Goal: Transaction & Acquisition: Purchase product/service

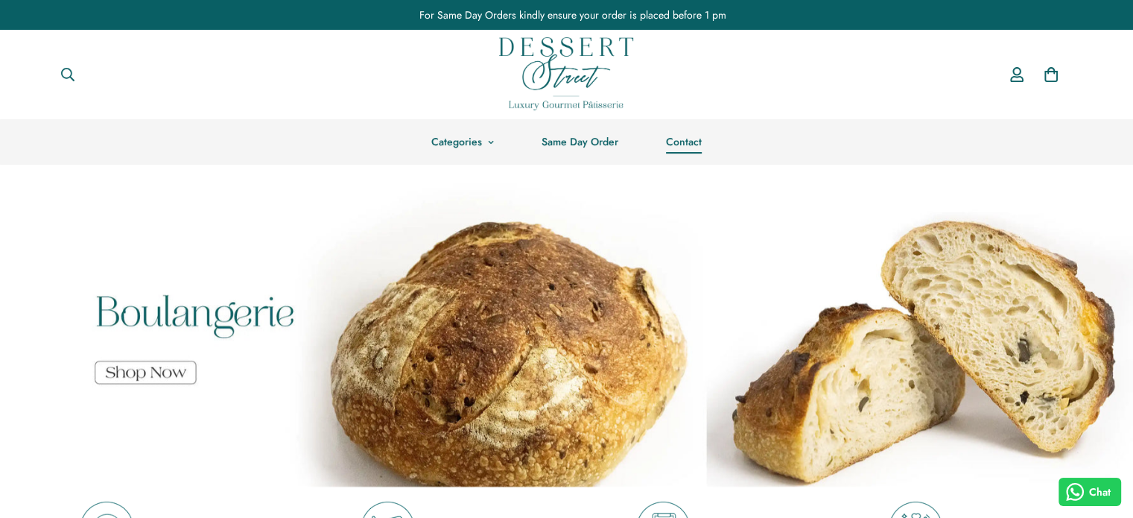
click at [676, 147] on link "Contact" at bounding box center [683, 141] width 83 height 45
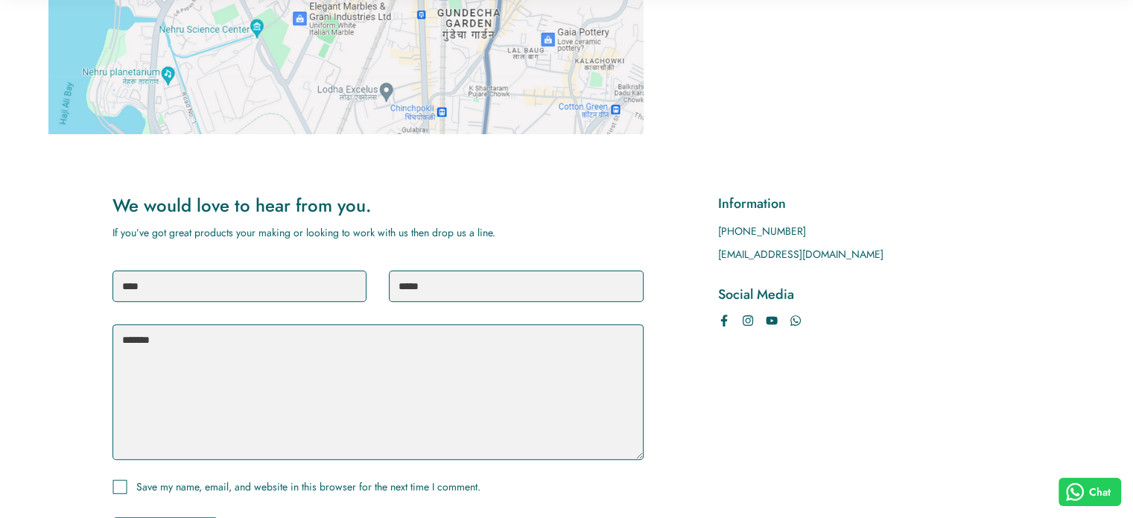
scroll to position [422, 0]
click at [298, 300] on input "text" at bounding box center [239, 284] width 255 height 31
type input "*"
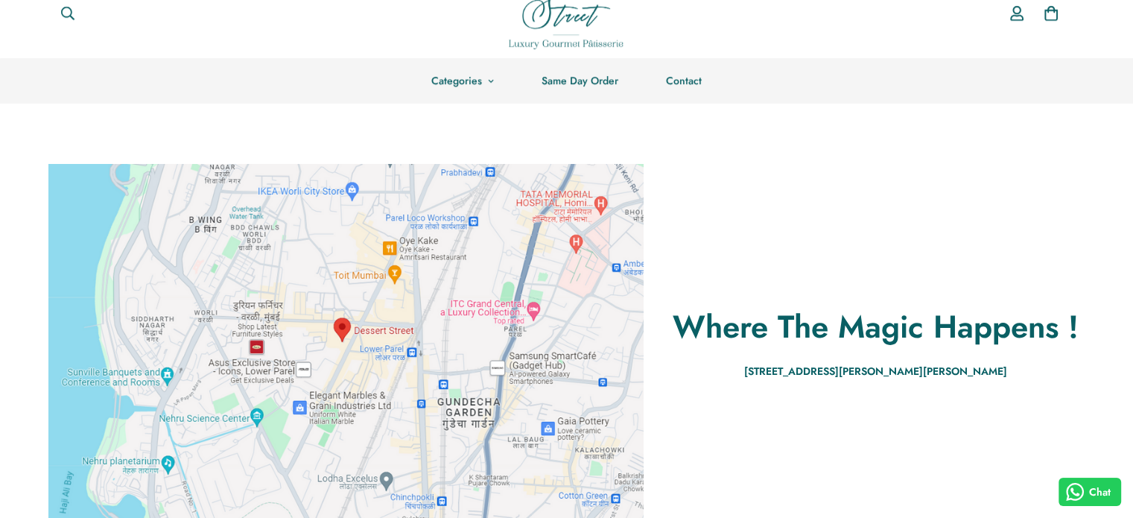
scroll to position [0, 0]
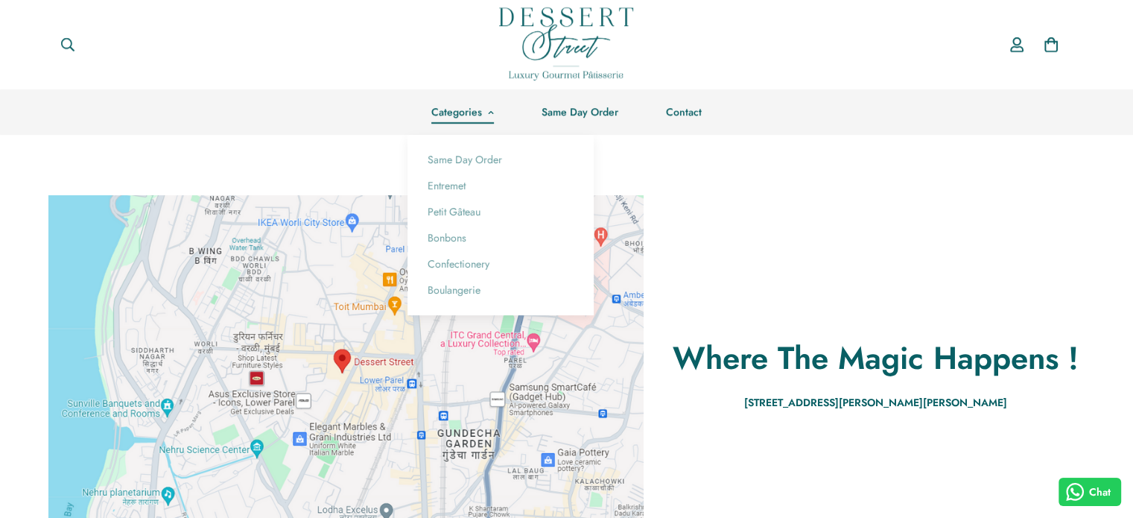
click at [459, 111] on link "Categories" at bounding box center [462, 111] width 110 height 45
click at [459, 184] on link "Entremet" at bounding box center [500, 186] width 162 height 26
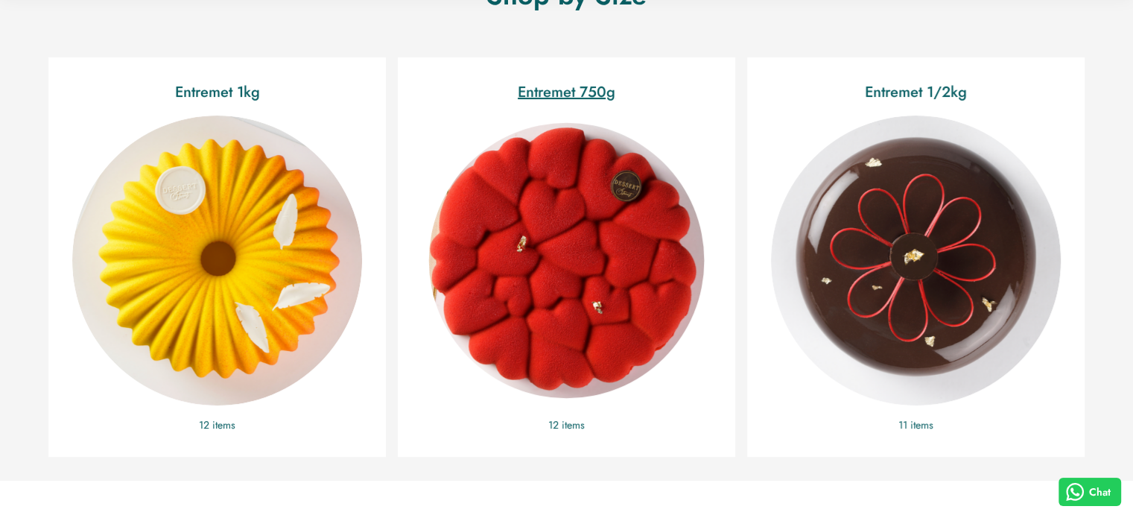
scroll to position [410, 0]
click at [557, 240] on img "Entremet 750g" at bounding box center [566, 259] width 317 height 317
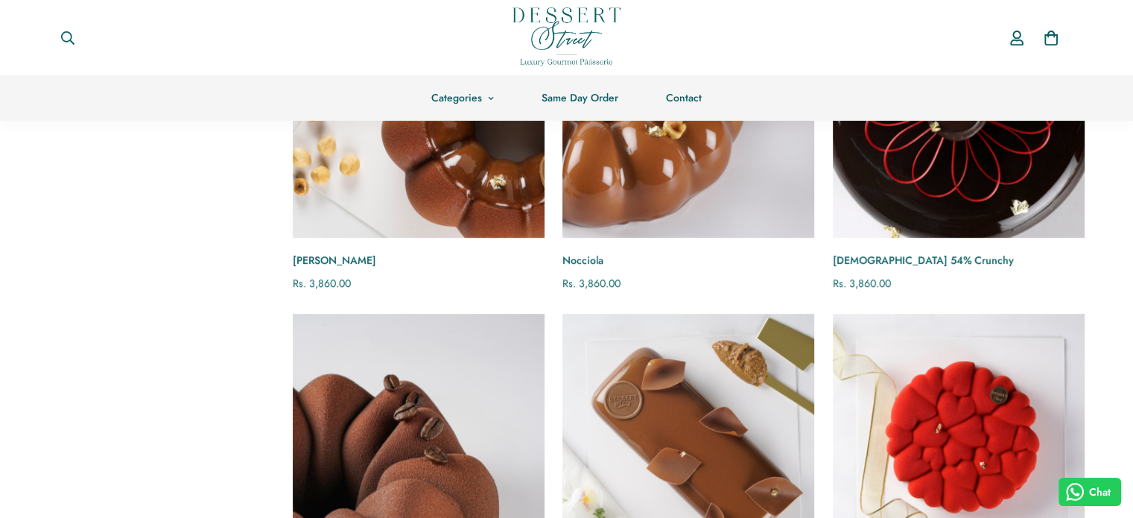
scroll to position [746, 0]
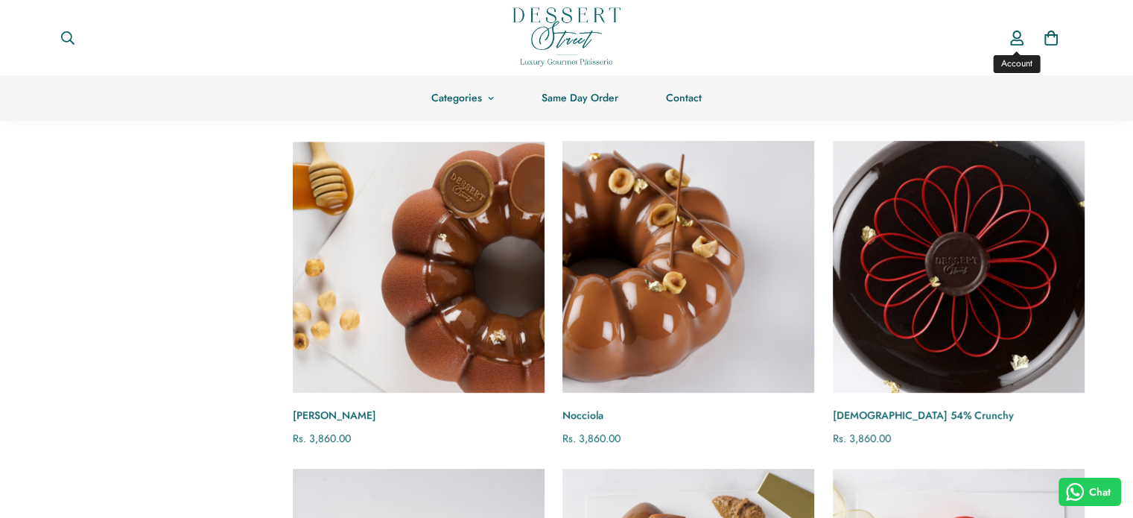
click at [1016, 31] on icon "Account" at bounding box center [1016, 38] width 15 height 15
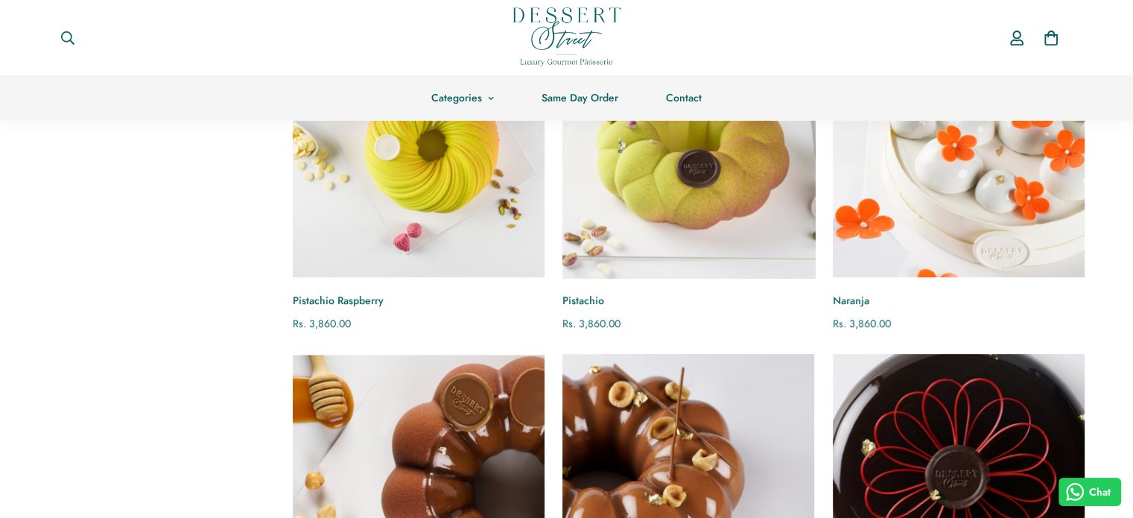
scroll to position [533, 0]
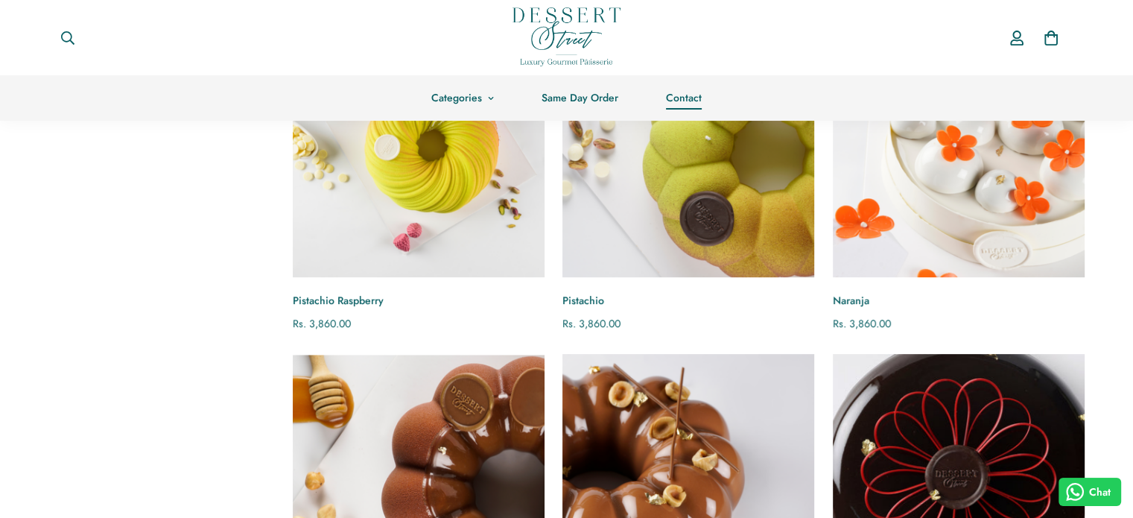
click at [679, 92] on link "Contact" at bounding box center [683, 97] width 83 height 45
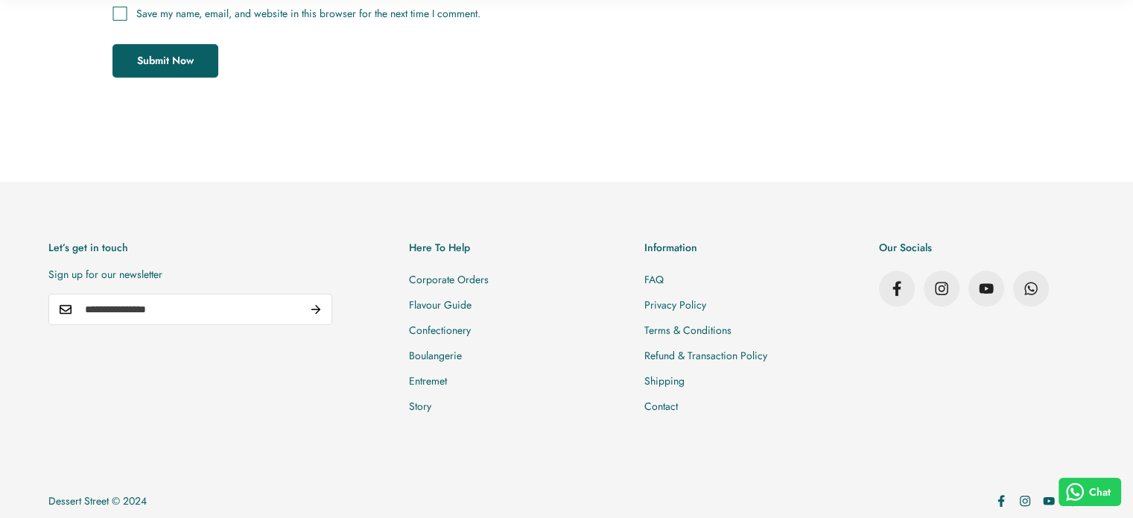
scroll to position [894, 0]
click at [431, 413] on link "Story" at bounding box center [420, 405] width 22 height 15
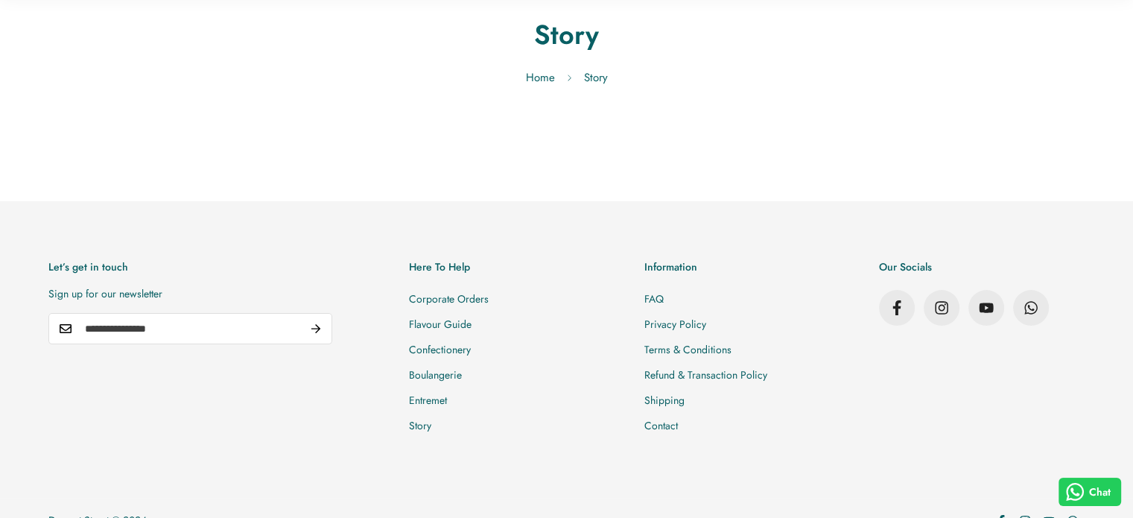
scroll to position [167, 0]
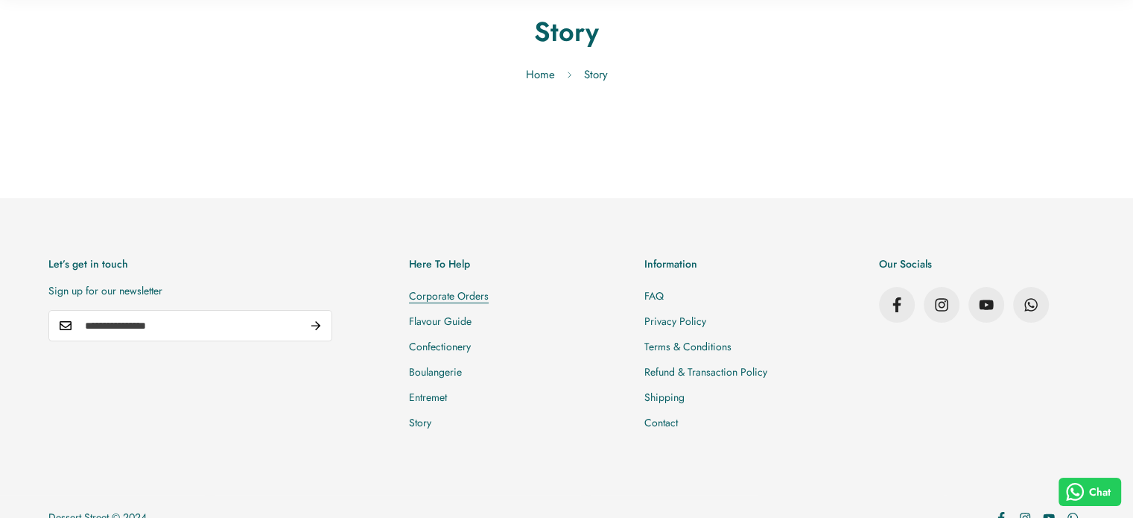
click at [489, 297] on link "Corporate Orders" at bounding box center [449, 295] width 80 height 15
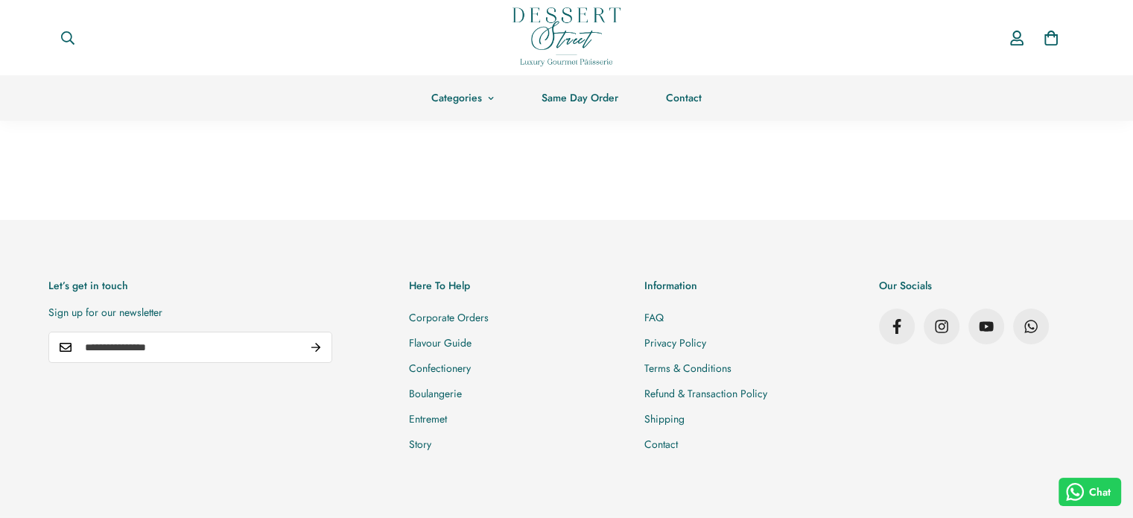
scroll to position [146, 0]
click at [489, 322] on link "Corporate Orders" at bounding box center [449, 316] width 80 height 15
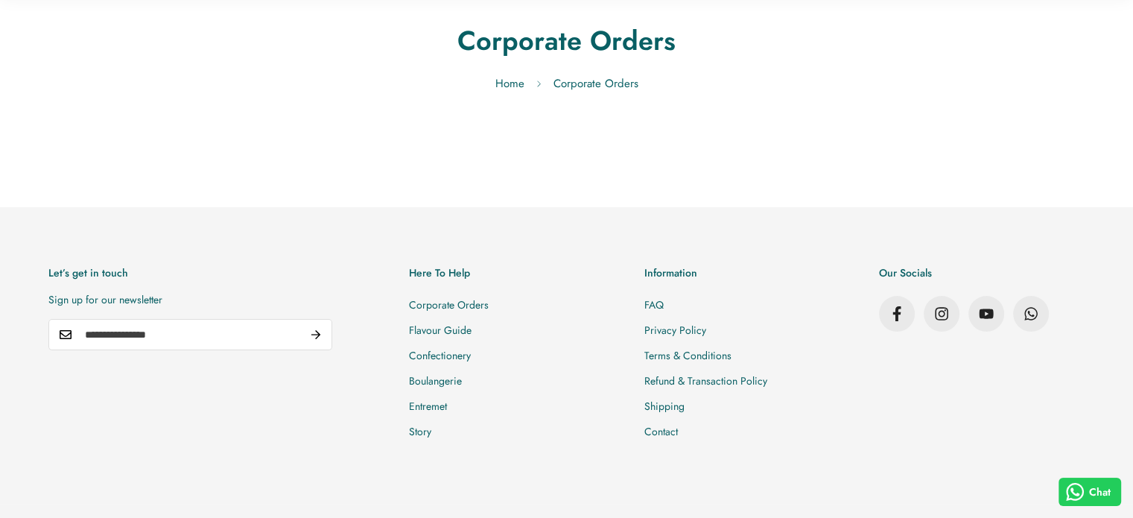
scroll to position [158, 0]
click at [471, 322] on link "Flavour Guide" at bounding box center [440, 329] width 63 height 15
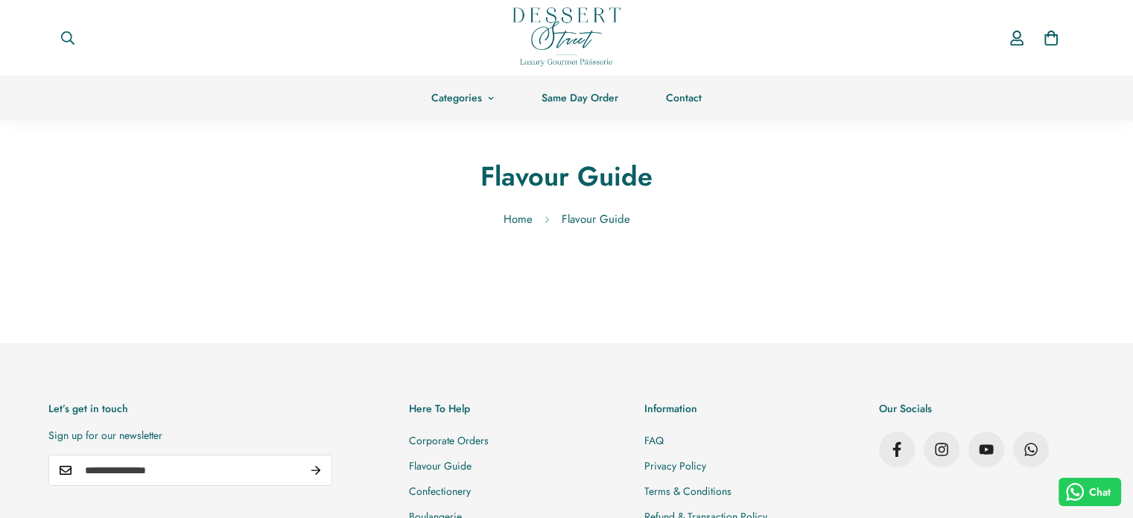
scroll to position [198, 0]
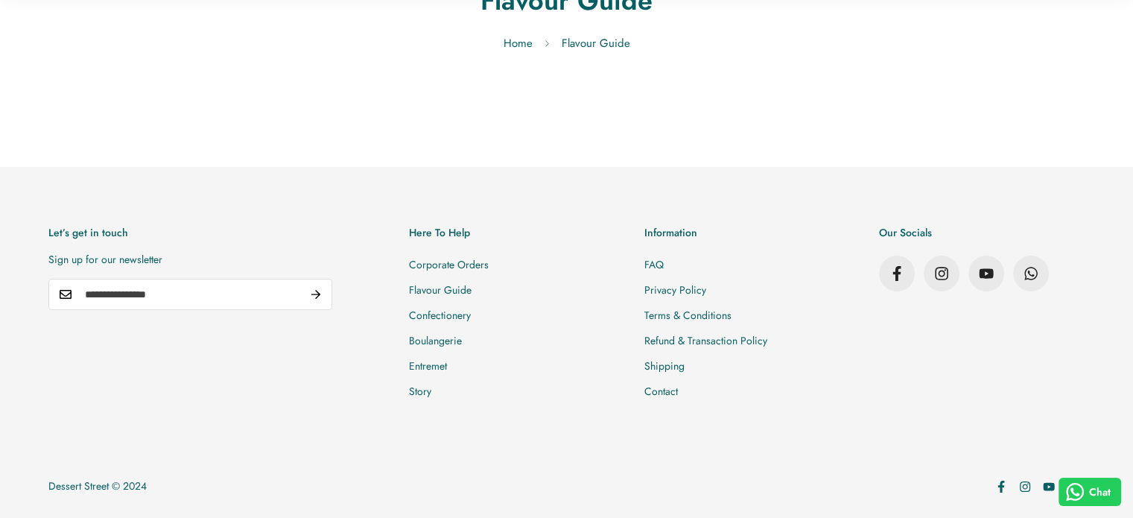
click at [525, 322] on li "Confectionery" at bounding box center [512, 314] width 206 height 25
click at [471, 315] on link "Confectionery" at bounding box center [440, 315] width 62 height 15
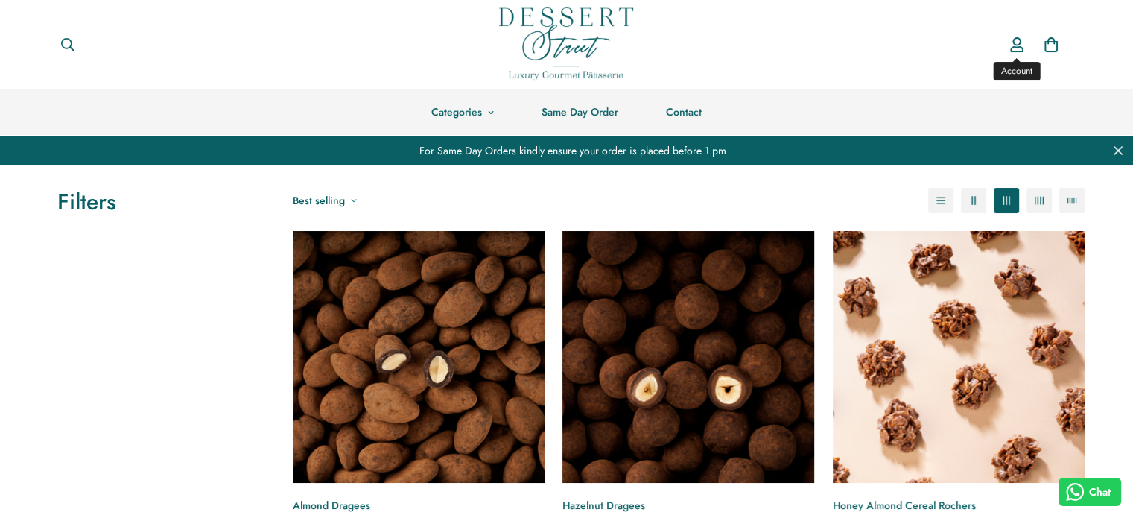
click at [1014, 47] on icon "Account" at bounding box center [1016, 44] width 13 height 15
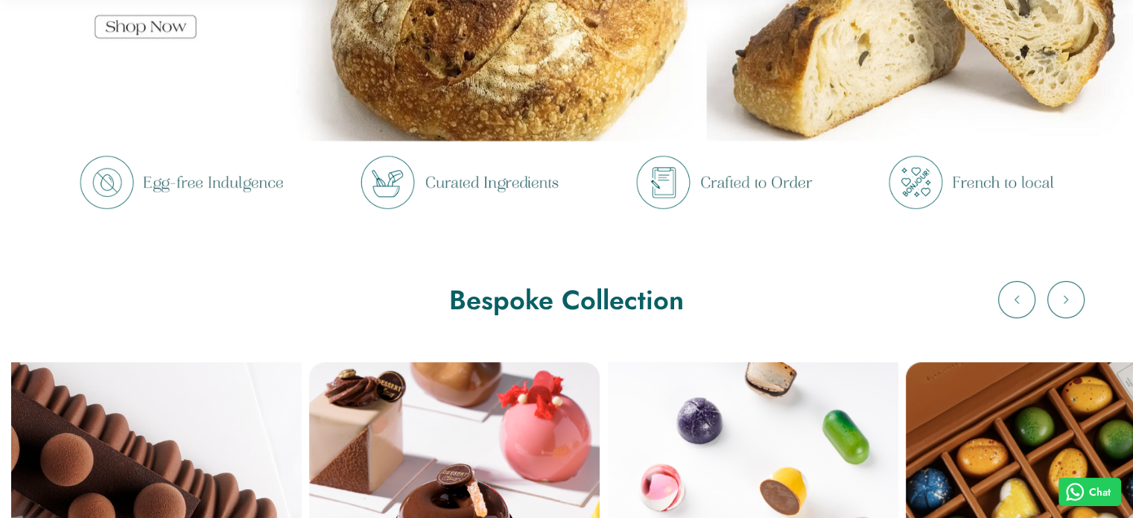
scroll to position [347, 0]
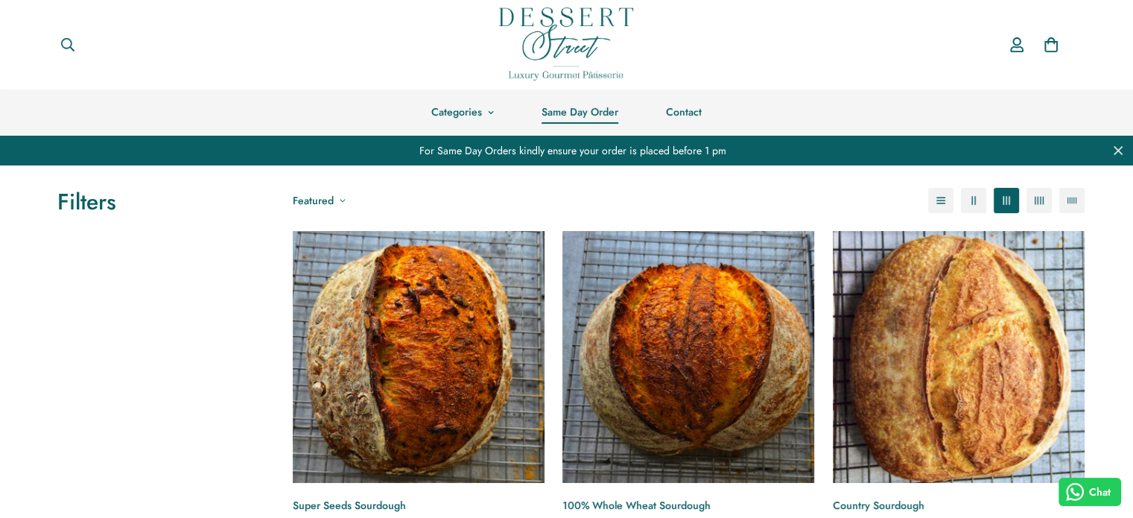
click at [575, 115] on link "Same Day Order" at bounding box center [580, 111] width 124 height 45
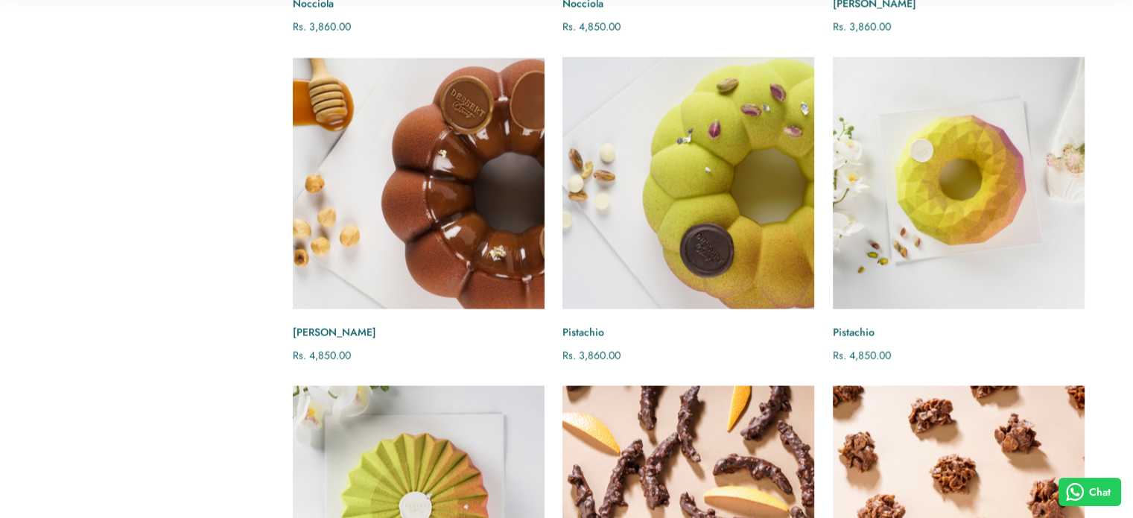
scroll to position [2799, 0]
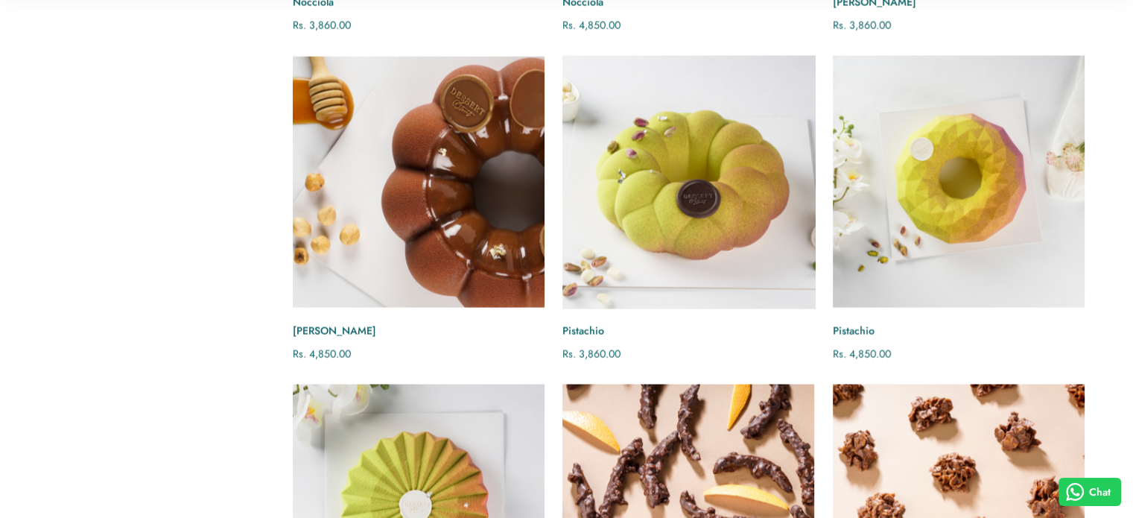
click at [690, 164] on img "Pistachio" at bounding box center [688, 180] width 277 height 277
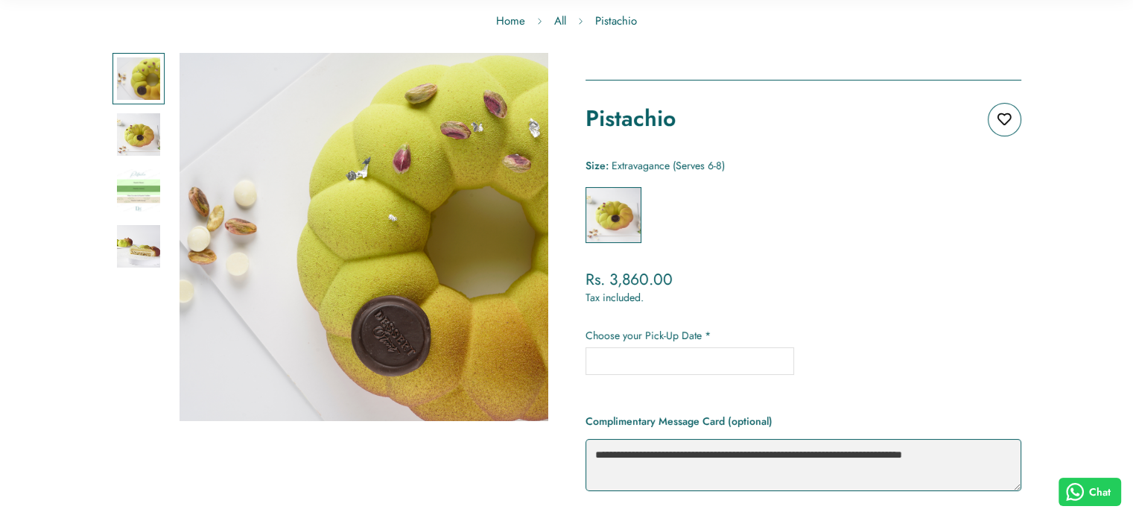
scroll to position [165, 0]
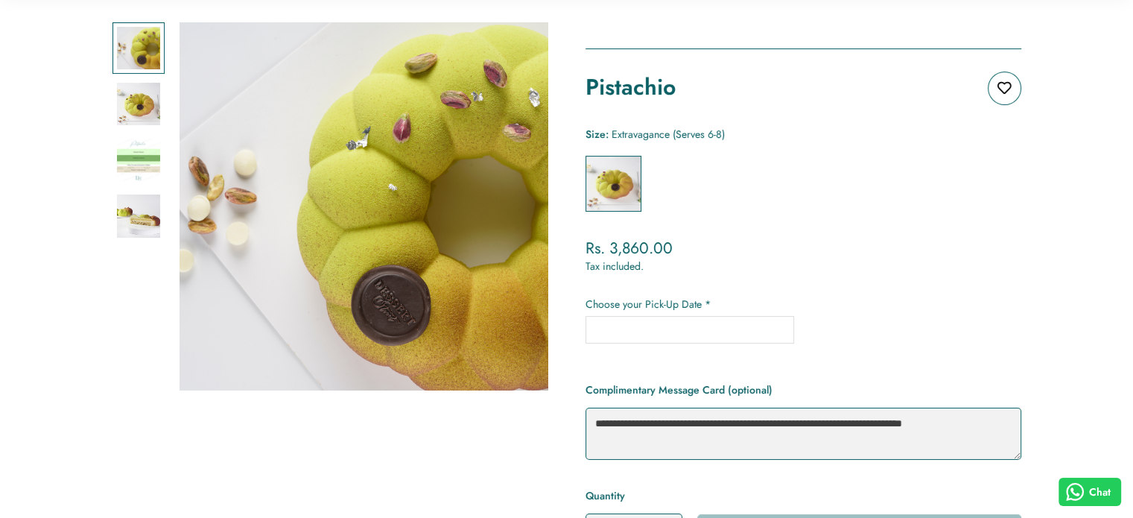
click at [699, 320] on input "text" at bounding box center [689, 330] width 209 height 28
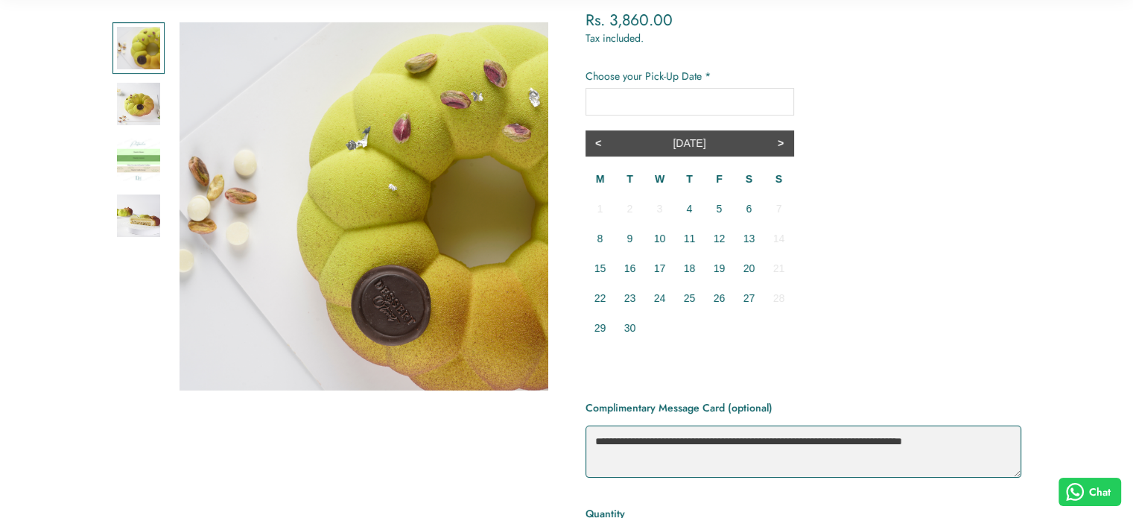
scroll to position [393, 0]
click at [693, 206] on td "4" at bounding box center [690, 209] width 30 height 30
type input "**********"
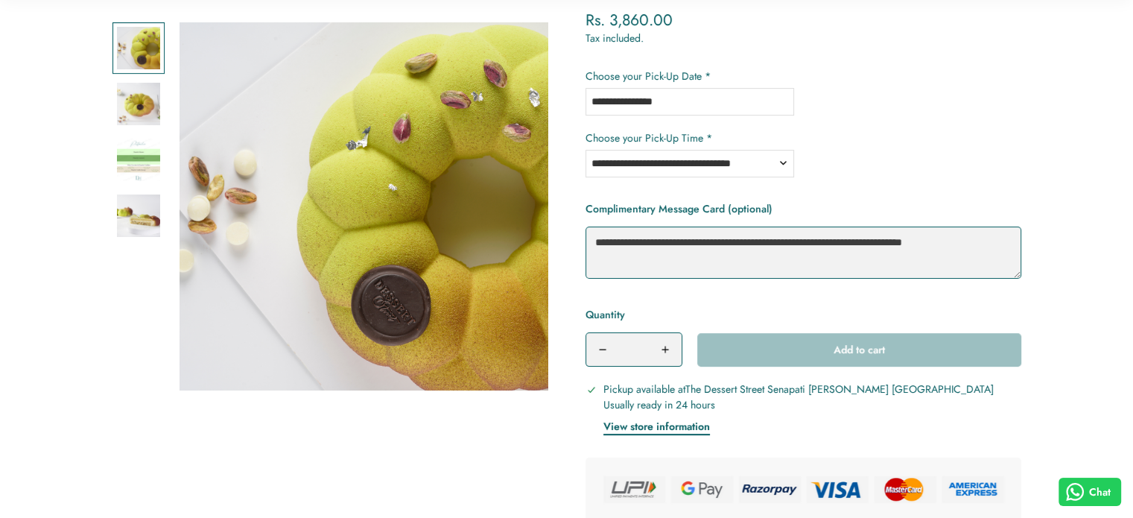
click at [758, 163] on select "**********" at bounding box center [689, 164] width 209 height 28
select select "**********"
click at [585, 150] on select "**********" at bounding box center [689, 164] width 209 height 28
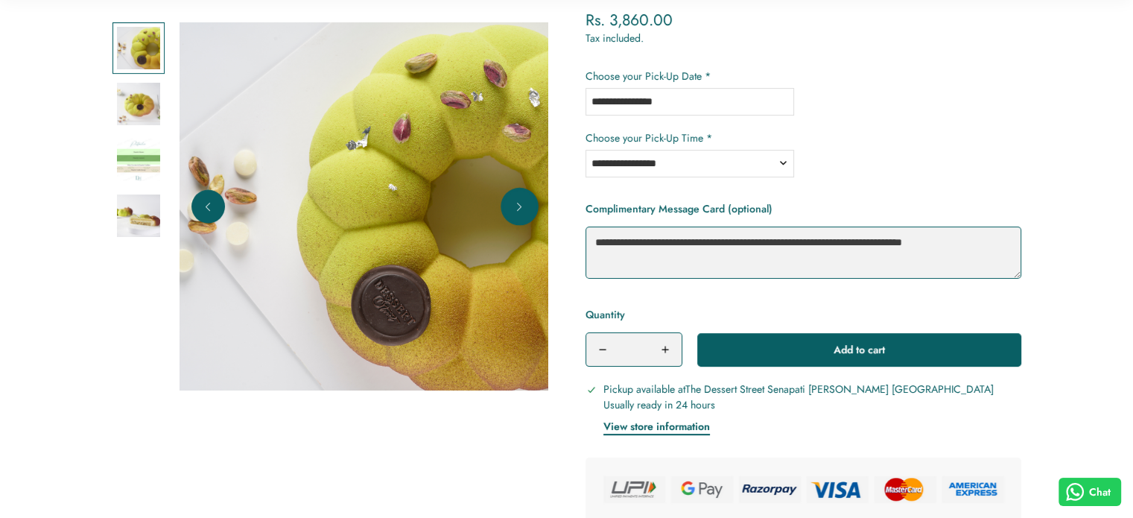
click at [525, 210] on icon "Next" at bounding box center [519, 207] width 15 height 15
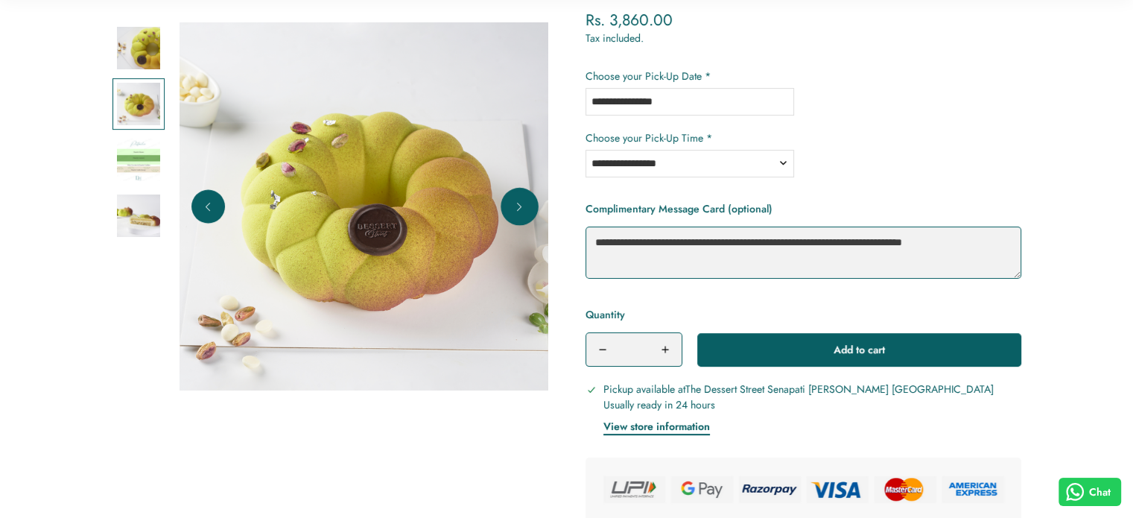
click at [525, 210] on icon "Next" at bounding box center [519, 207] width 15 height 15
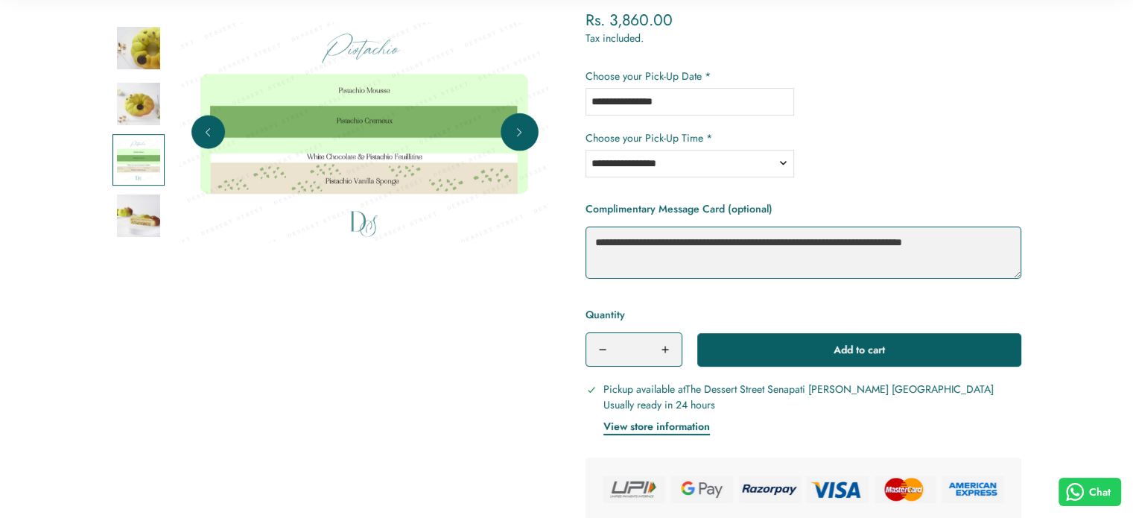
click at [525, 210] on img at bounding box center [363, 132] width 369 height 220
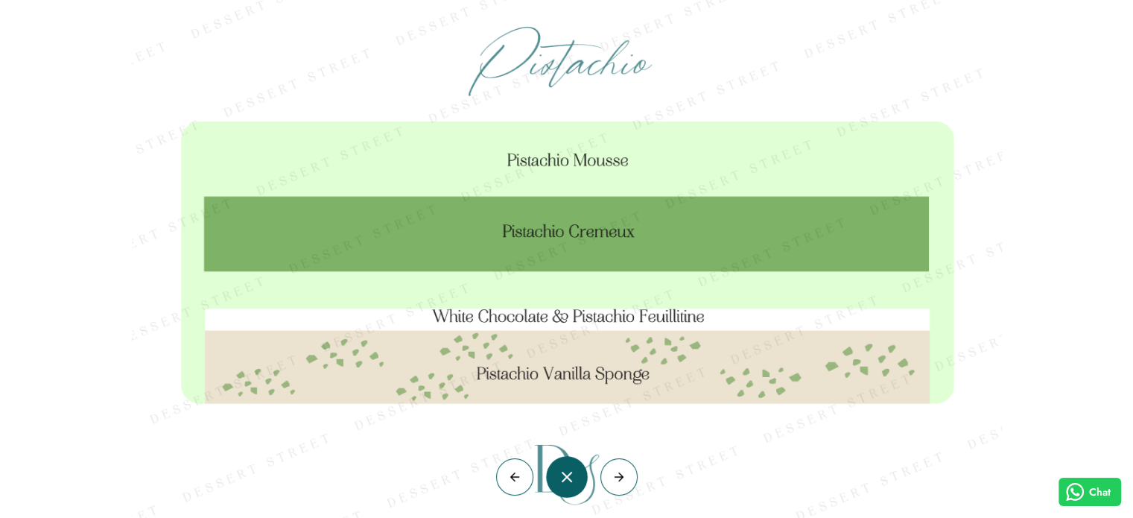
click at [575, 482] on button "button" at bounding box center [566, 476] width 37 height 37
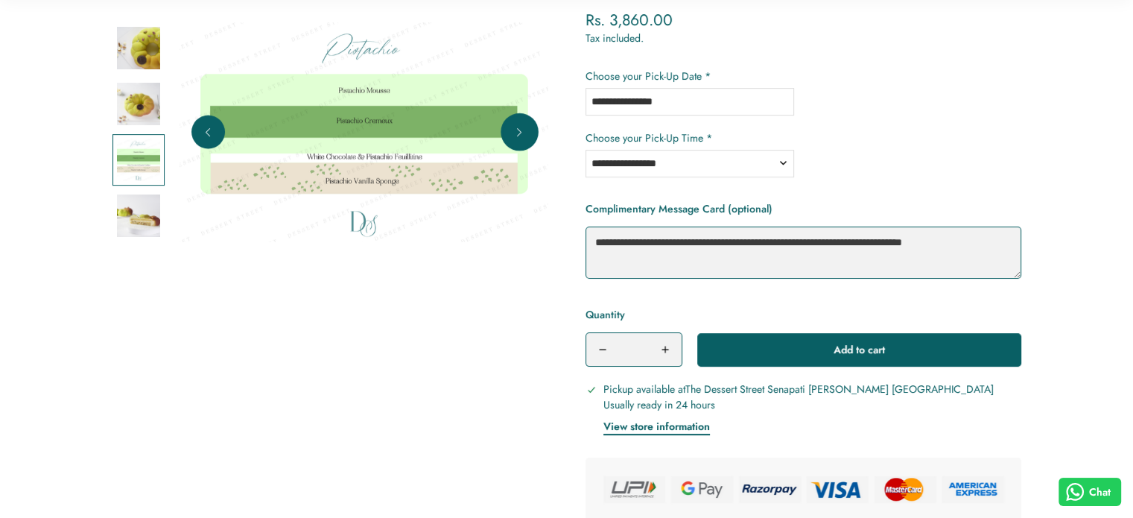
click at [525, 136] on icon "Next" at bounding box center [519, 132] width 15 height 15
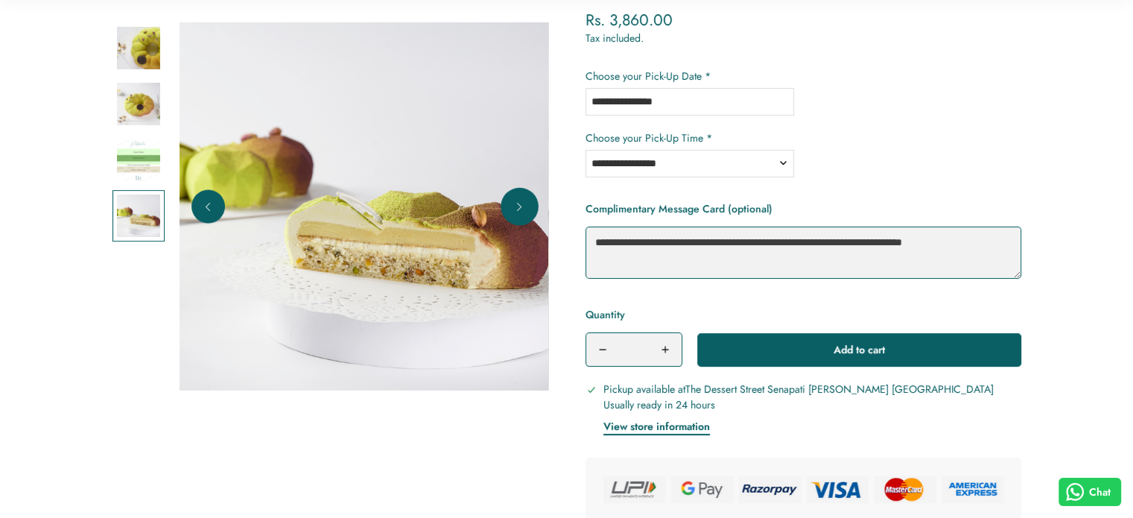
click at [527, 214] on button "Next" at bounding box center [520, 207] width 34 height 34
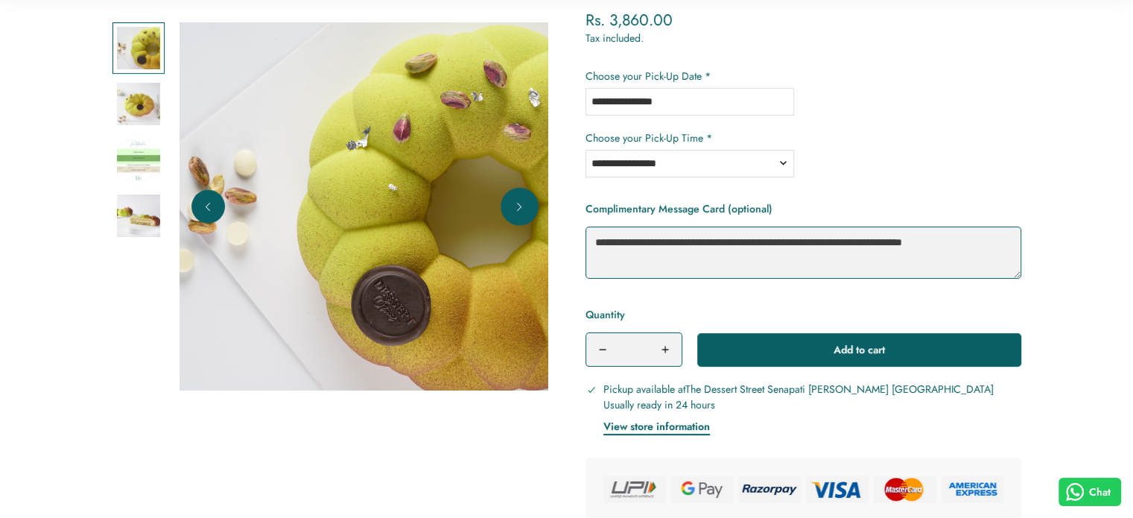
click at [527, 214] on button "Next" at bounding box center [520, 207] width 34 height 34
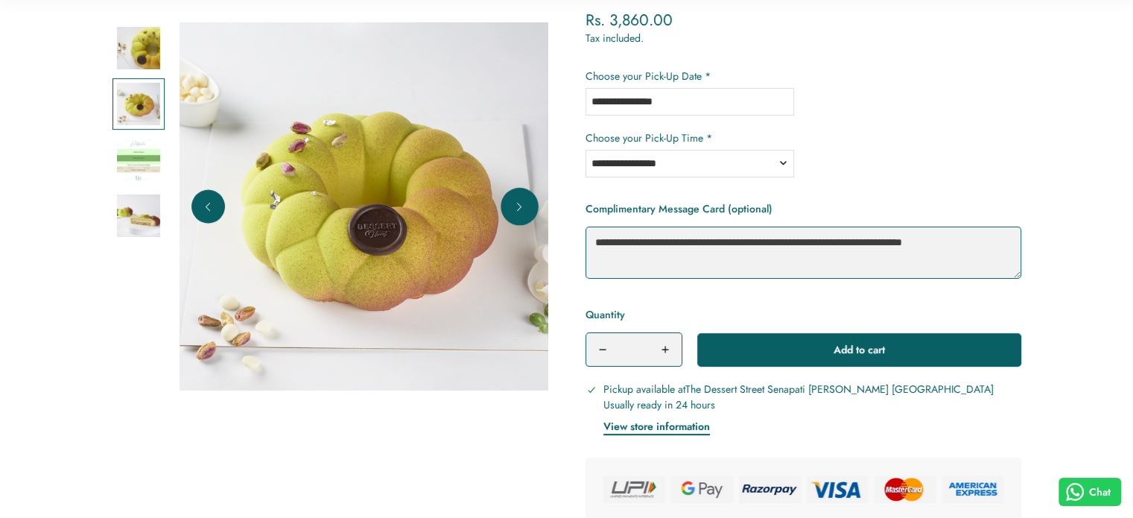
click at [527, 214] on button "Next" at bounding box center [520, 207] width 34 height 34
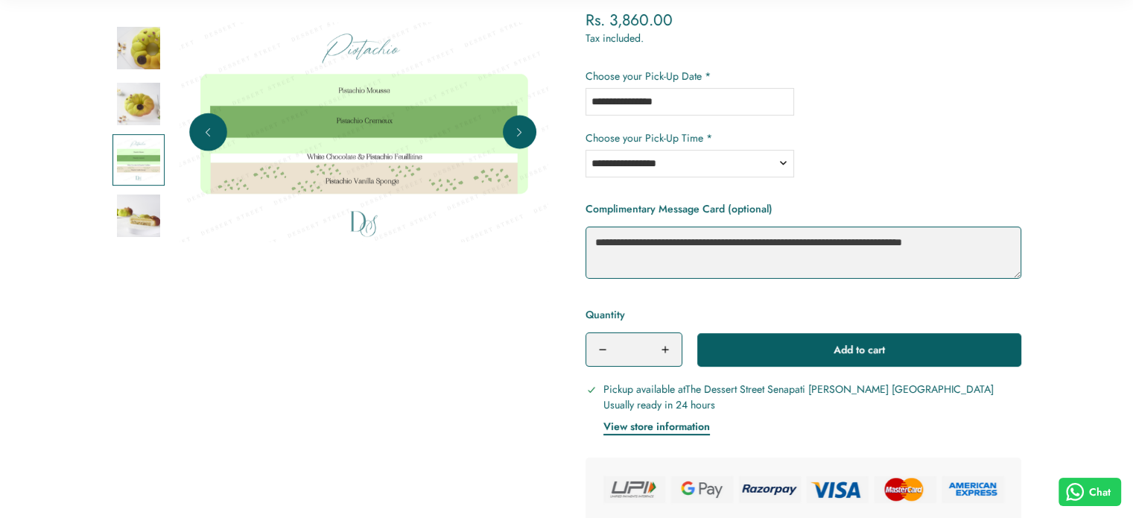
click at [214, 129] on icon "Previous" at bounding box center [207, 132] width 15 height 15
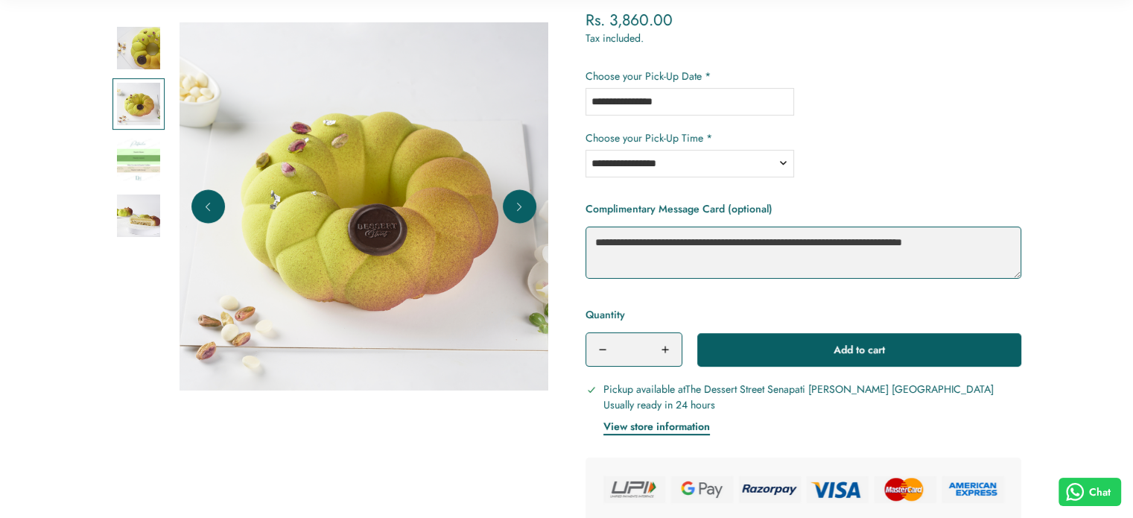
click at [149, 214] on img at bounding box center [138, 215] width 43 height 43
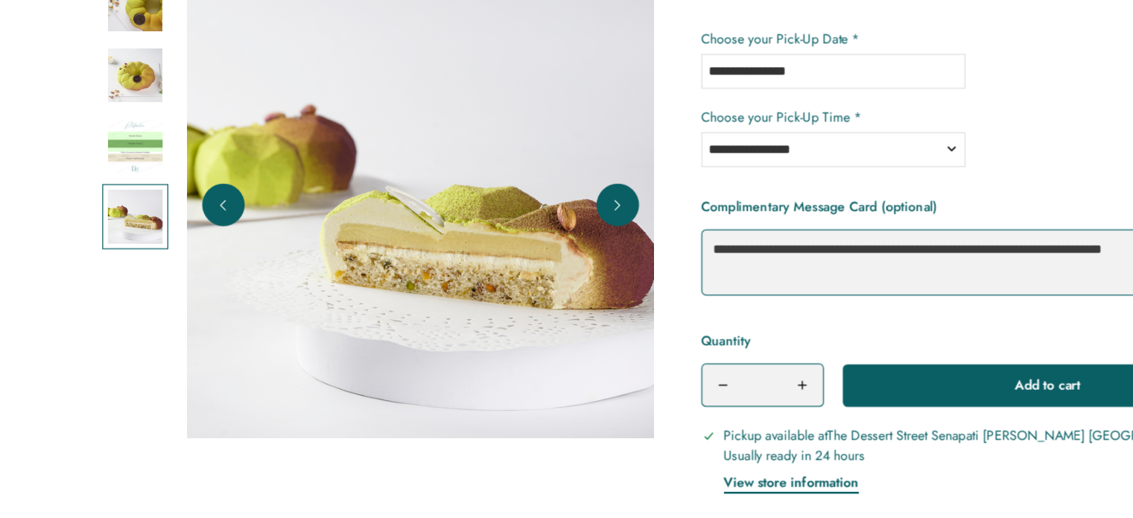
click at [122, 158] on img at bounding box center [138, 160] width 43 height 43
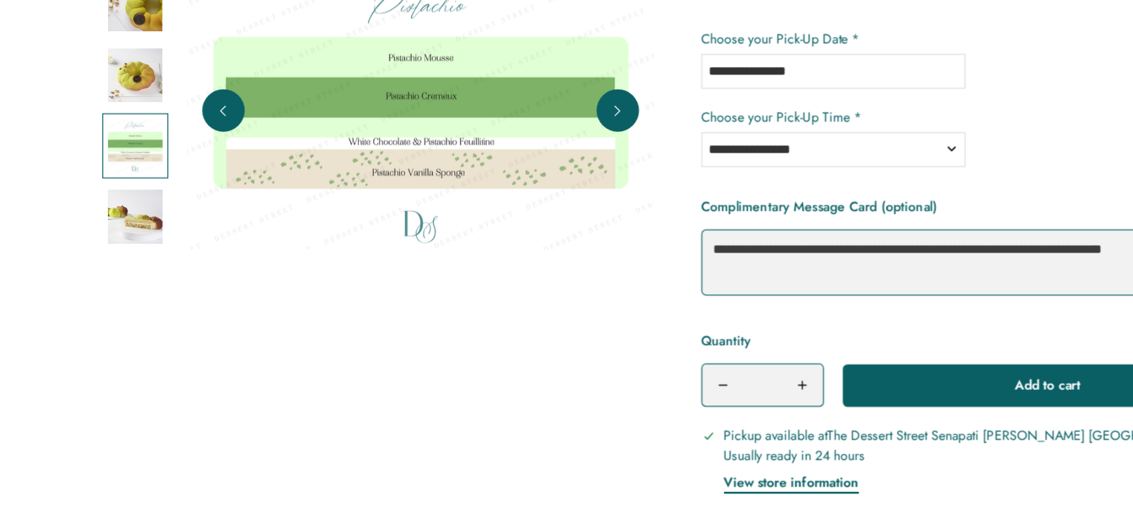
click at [148, 163] on img at bounding box center [138, 160] width 43 height 43
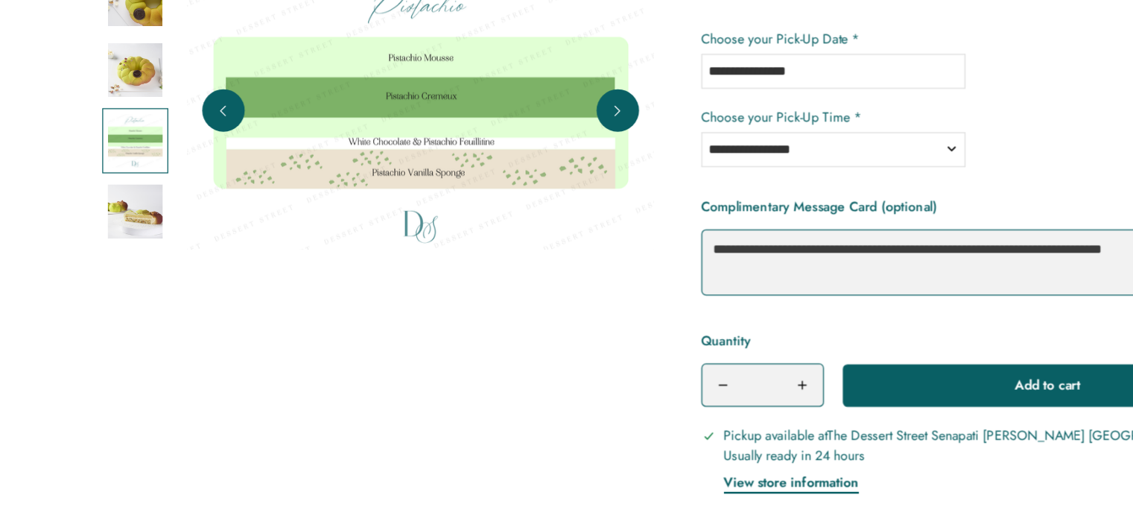
click at [151, 135] on img at bounding box center [138, 156] width 43 height 43
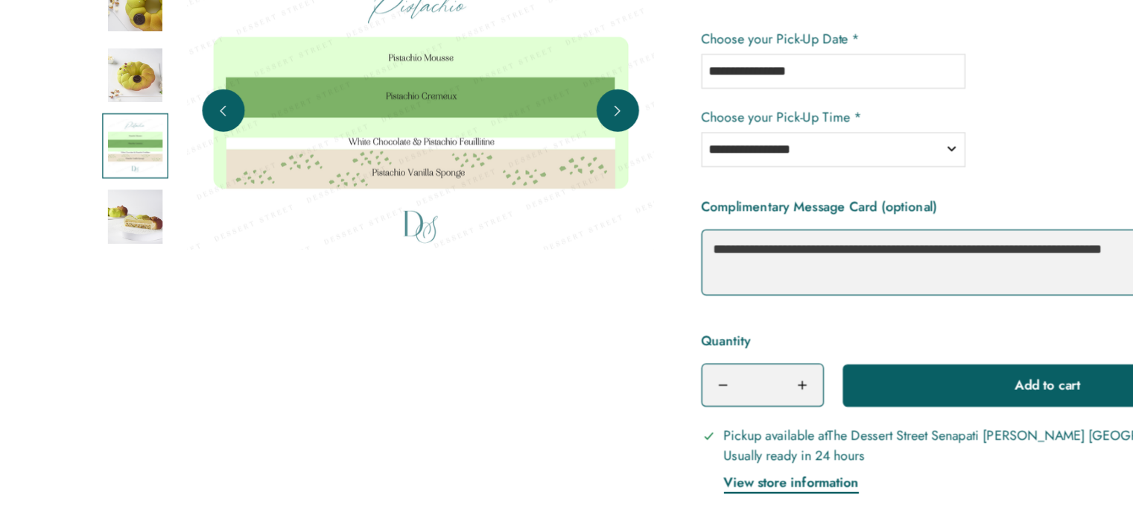
click at [140, 208] on img at bounding box center [138, 215] width 43 height 43
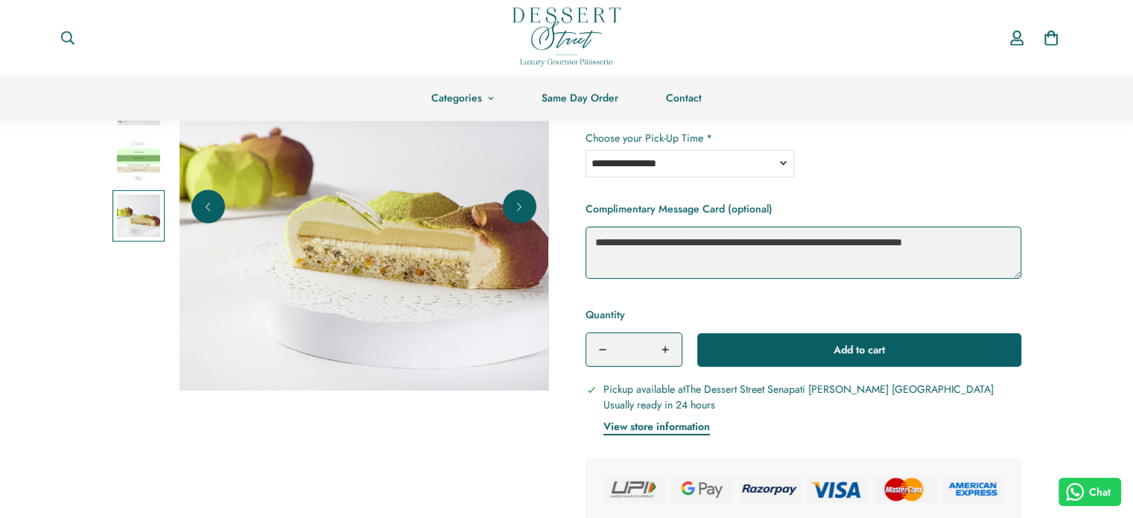
click at [153, 162] on img at bounding box center [138, 160] width 43 height 43
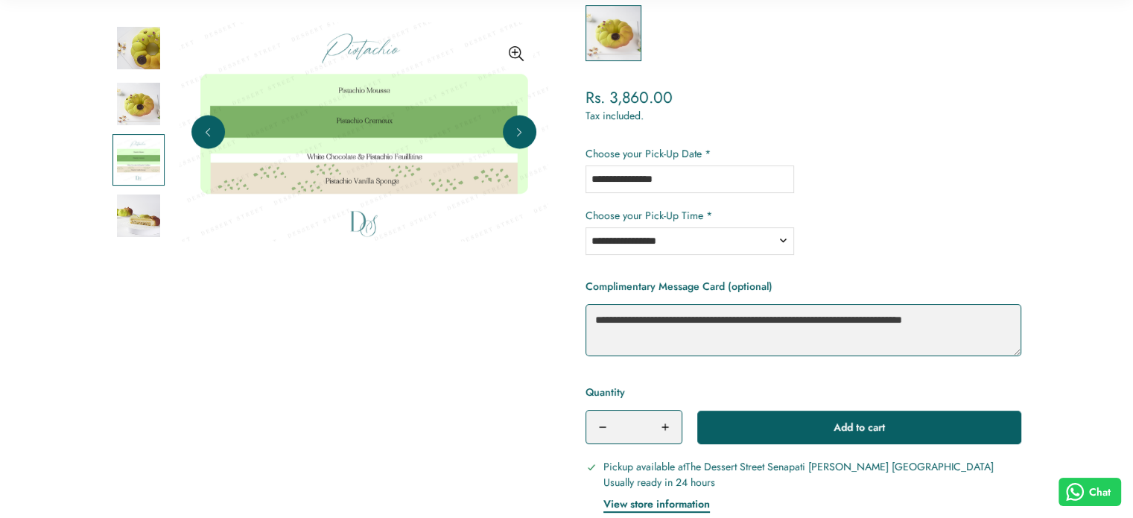
scroll to position [387, 0]
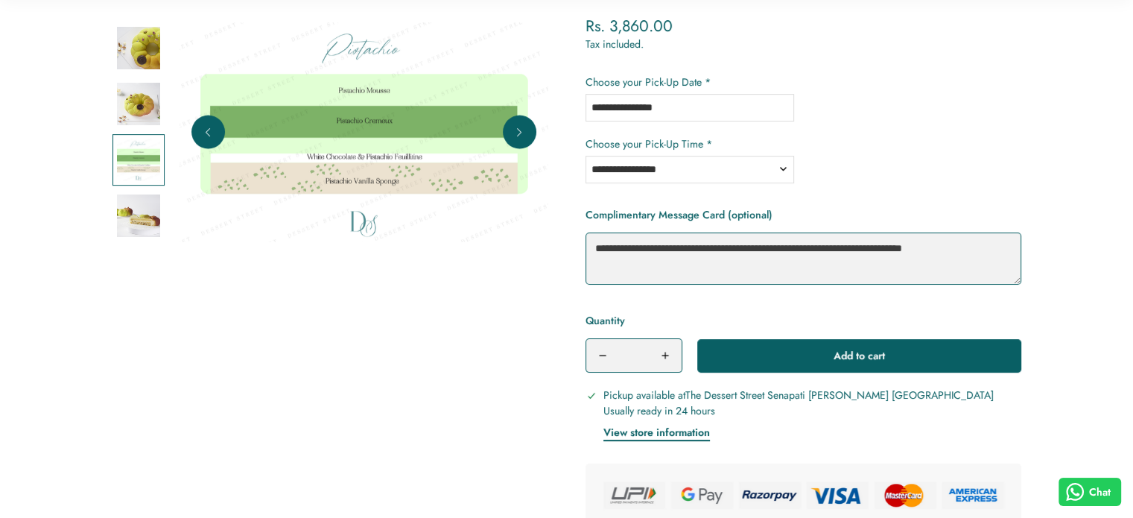
click at [150, 214] on img at bounding box center [138, 215] width 43 height 43
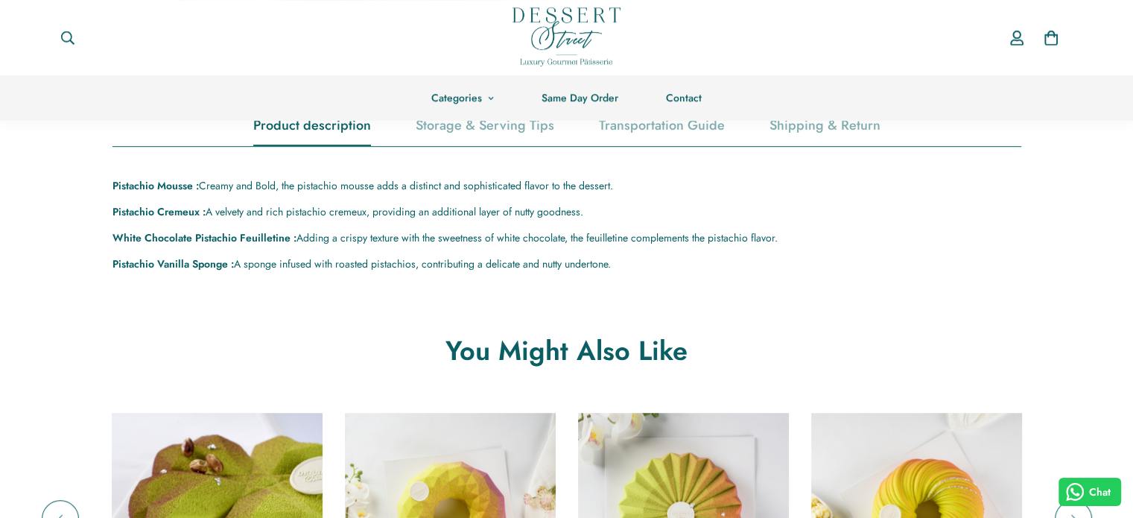
scroll to position [819, 0]
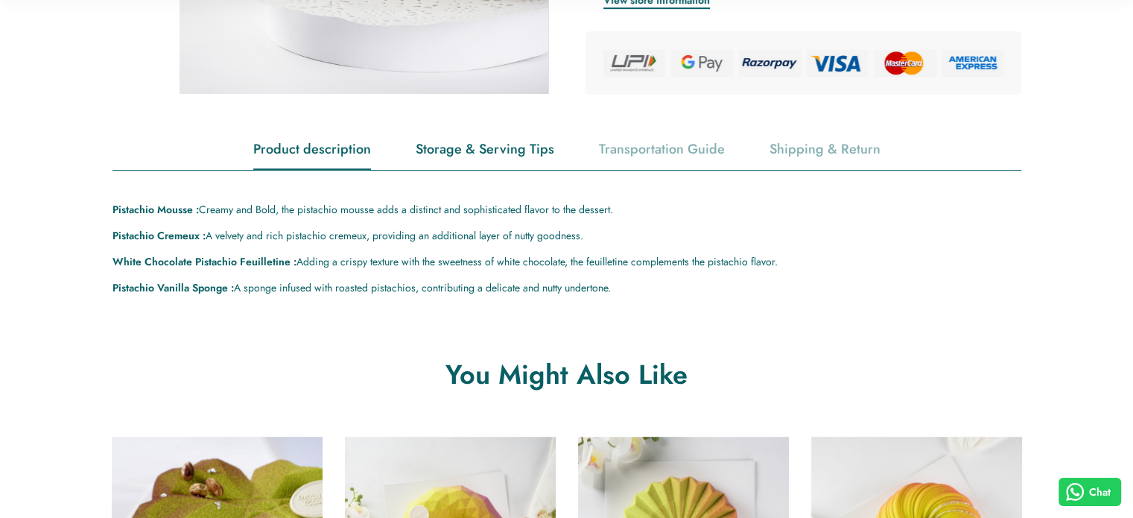
click at [489, 148] on div "Storage & Serving Tips" at bounding box center [485, 149] width 139 height 38
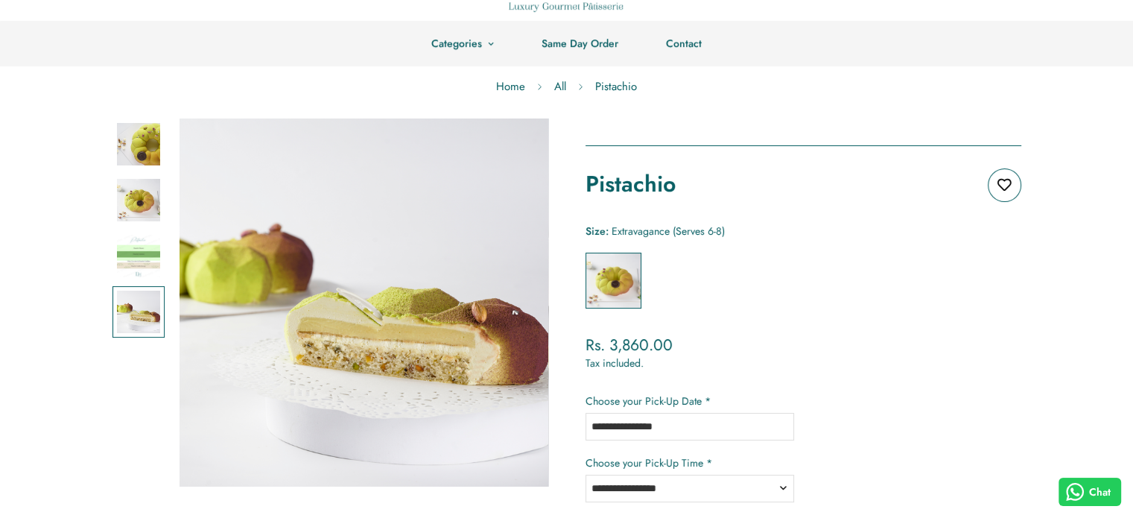
scroll to position [0, 0]
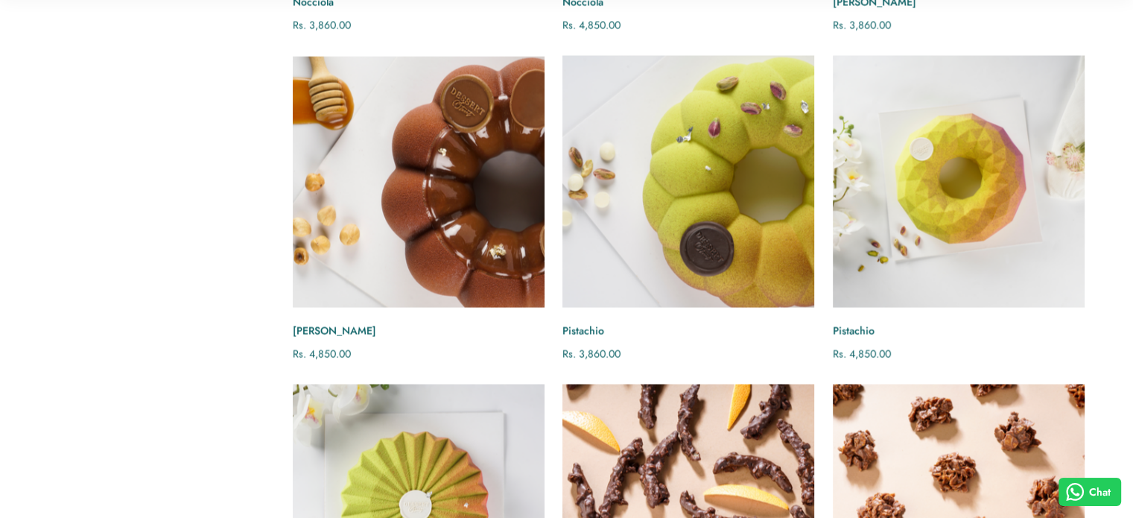
scroll to position [3014, 0]
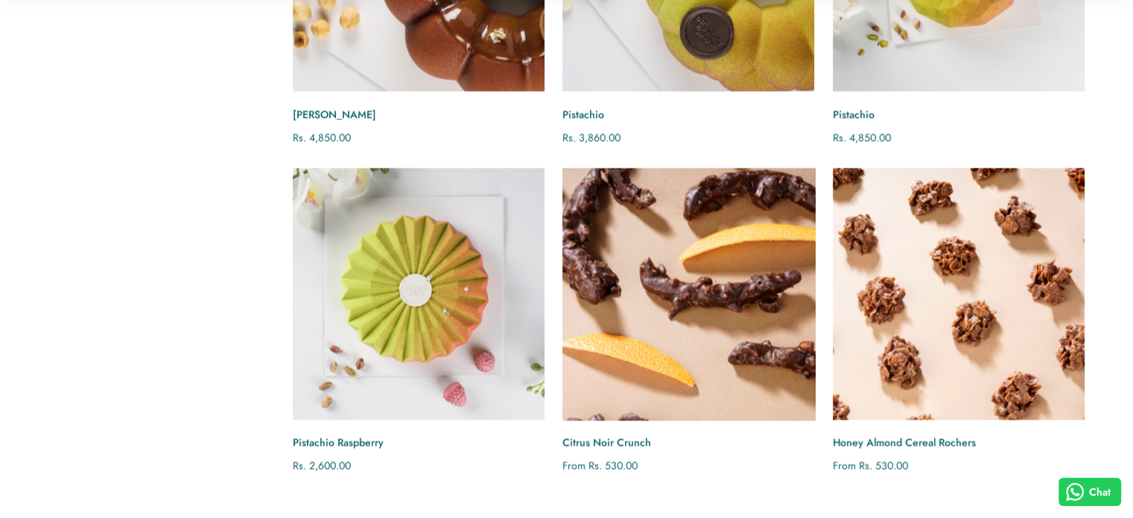
click at [659, 307] on img "Citrus Noir Crunch" at bounding box center [688, 294] width 277 height 277
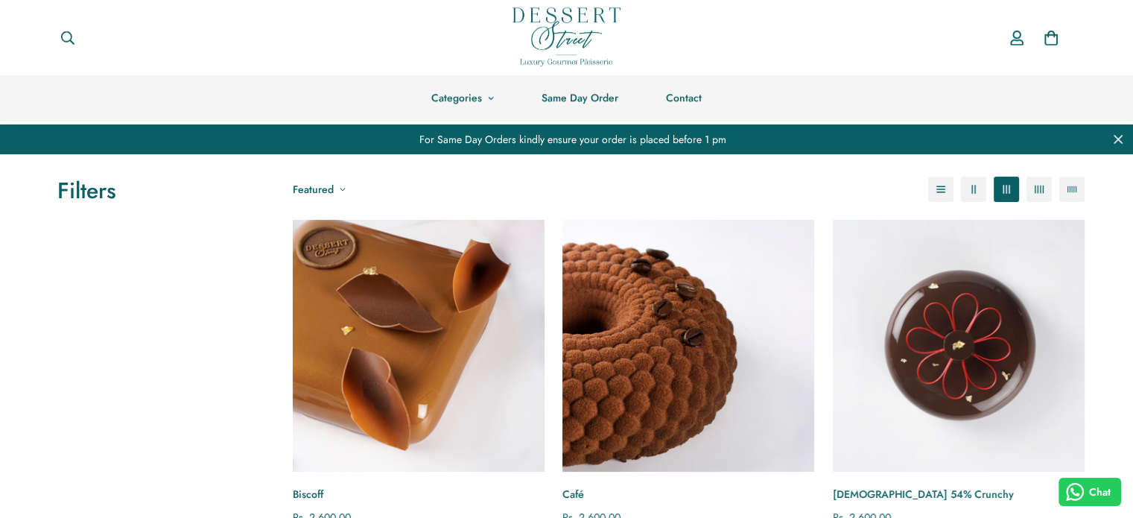
scroll to position [0, 0]
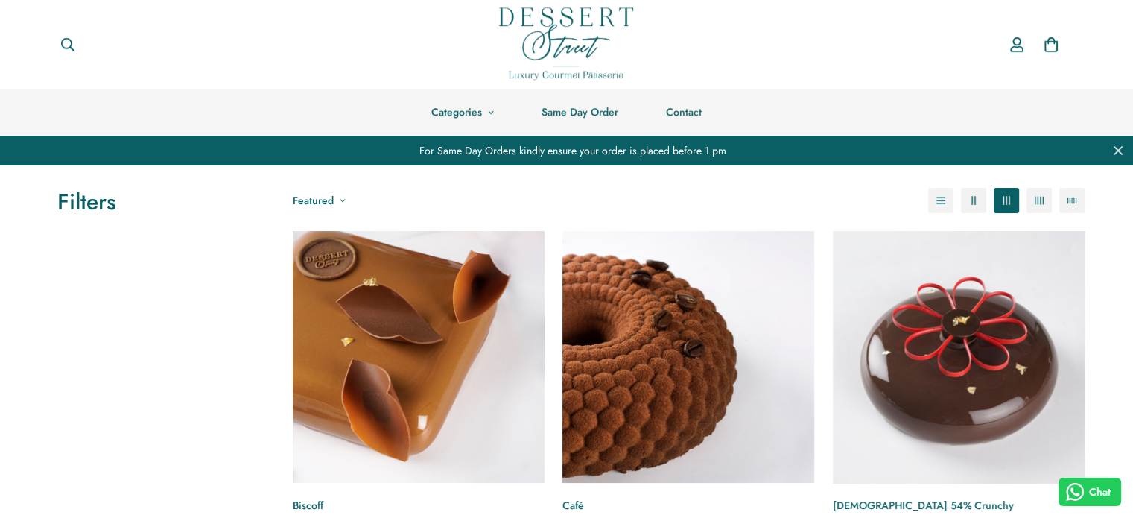
click at [959, 355] on img "Columbian 54% Crunchy" at bounding box center [958, 356] width 277 height 277
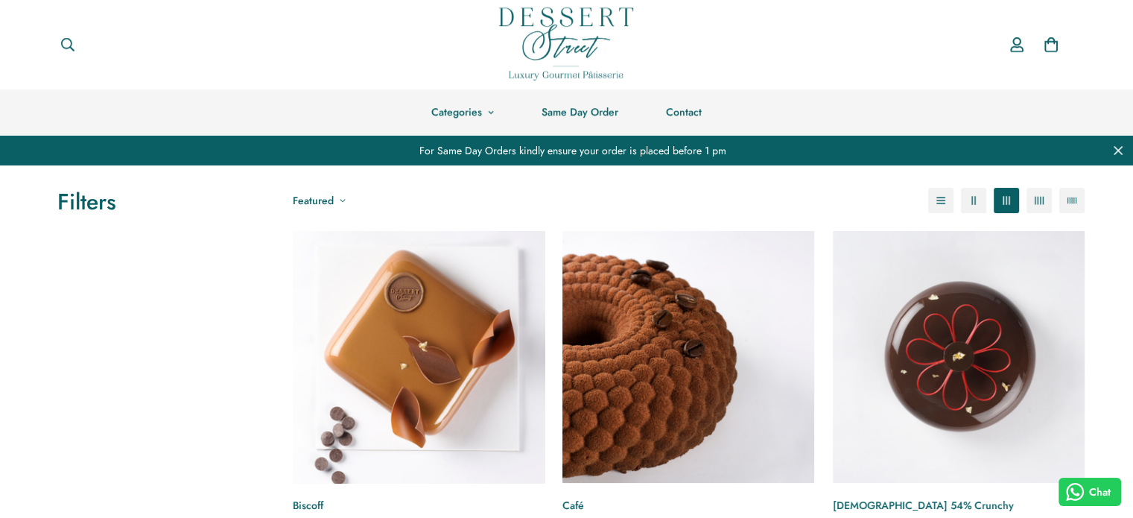
click at [457, 354] on img "Biscoff" at bounding box center [418, 356] width 277 height 277
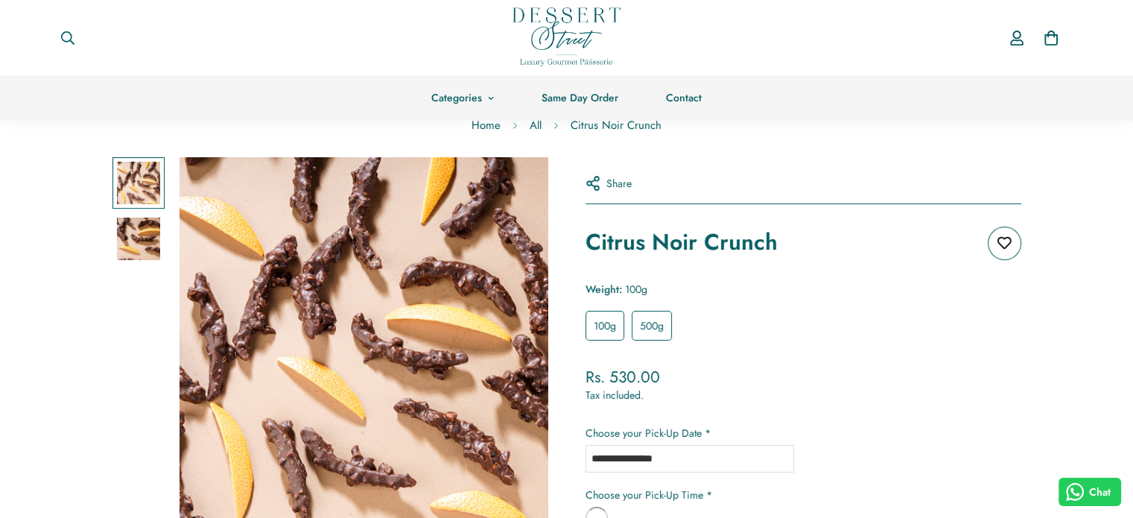
scroll to position [31, 0]
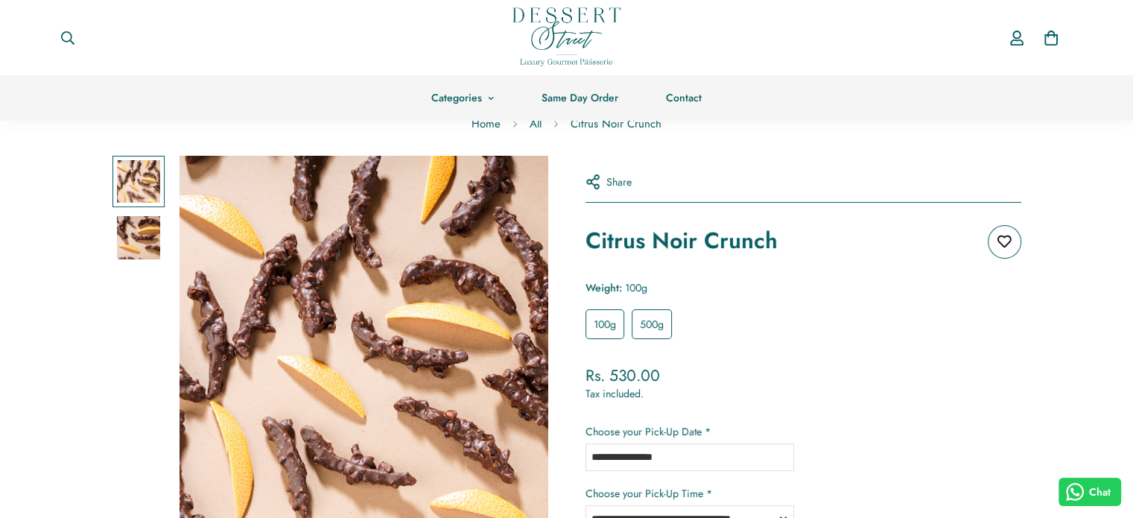
click at [659, 307] on div "500g" at bounding box center [652, 323] width 48 height 37
click at [659, 321] on label "500g" at bounding box center [652, 324] width 40 height 30
click at [602, 327] on label "100g" at bounding box center [604, 324] width 39 height 30
click at [652, 335] on label "500g" at bounding box center [652, 324] width 40 height 30
click at [602, 327] on label "100g" at bounding box center [604, 324] width 39 height 30
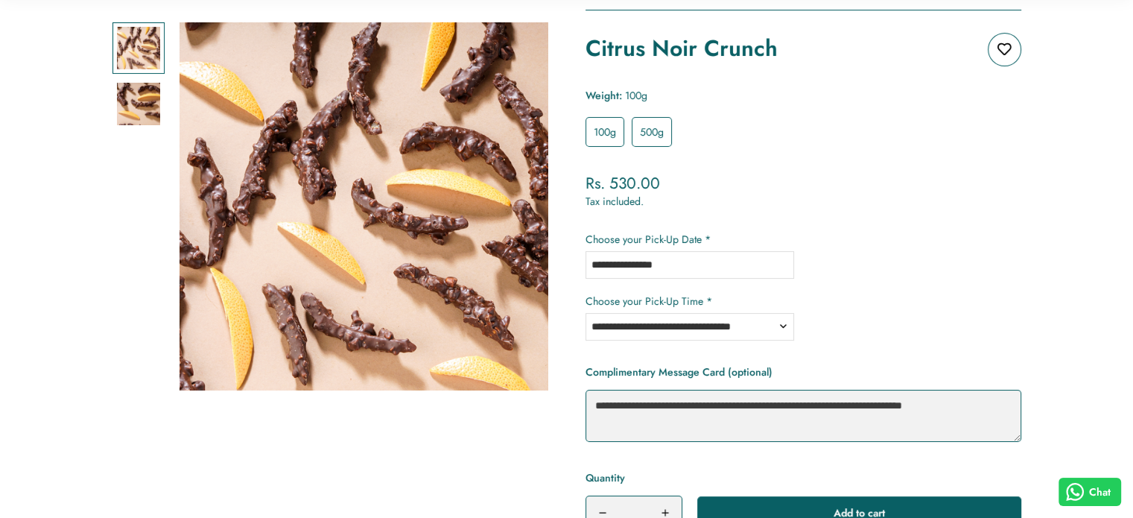
scroll to position [225, 0]
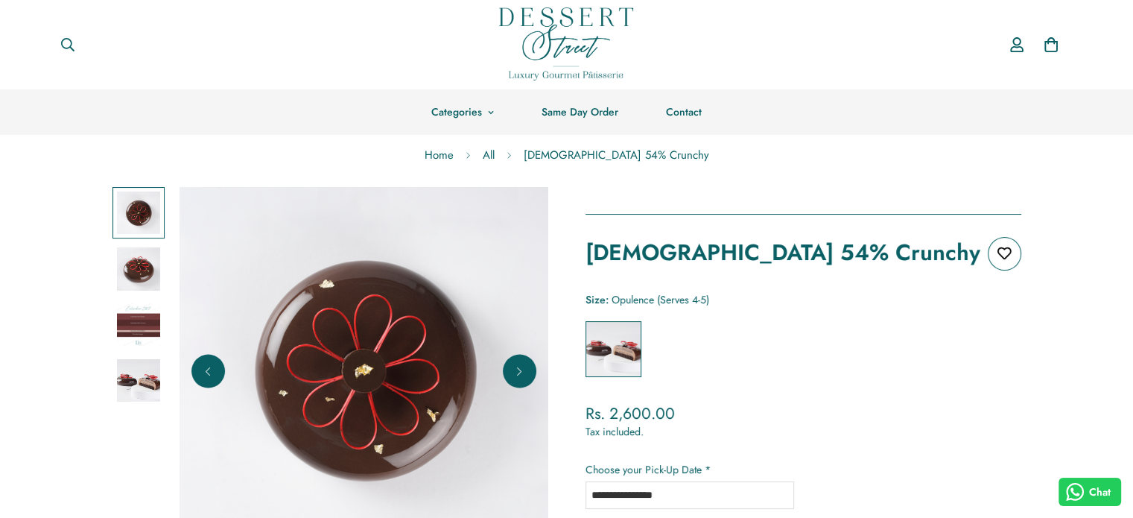
click at [128, 311] on img at bounding box center [138, 324] width 43 height 43
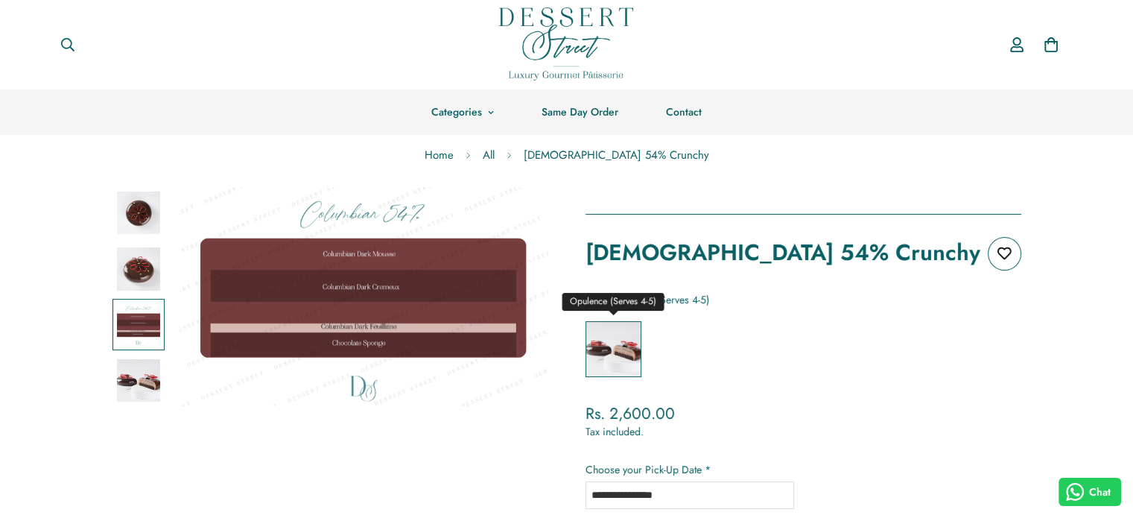
click at [614, 349] on label "Opulence (Serves 4-5)" at bounding box center [613, 349] width 56 height 56
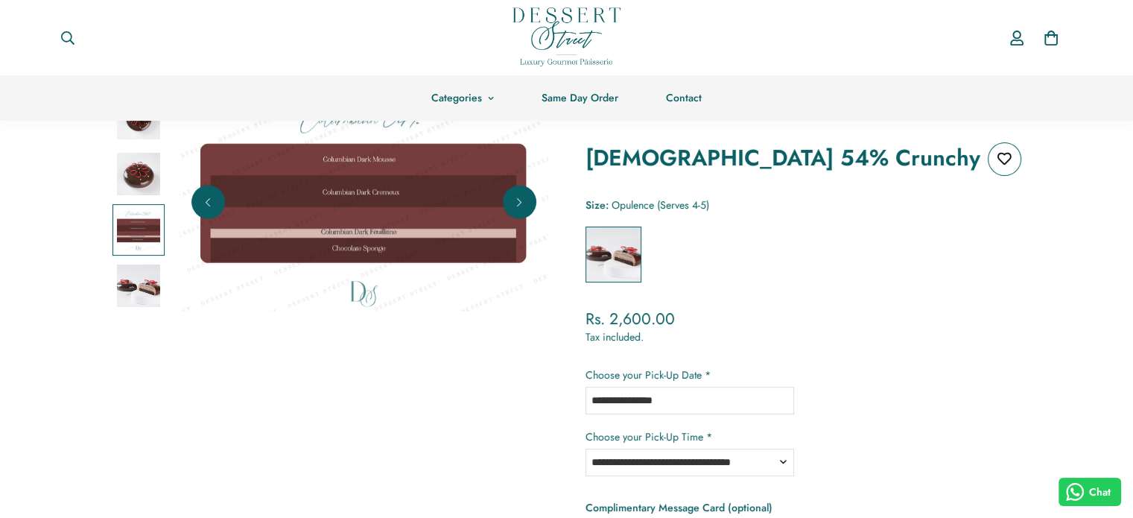
scroll to position [101, 0]
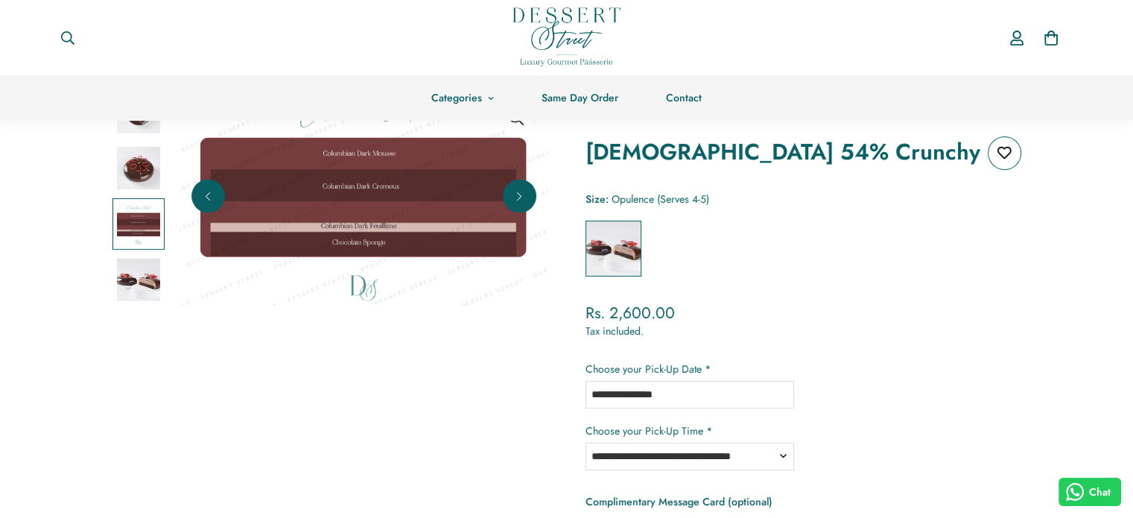
click at [317, 211] on img at bounding box center [363, 196] width 369 height 220
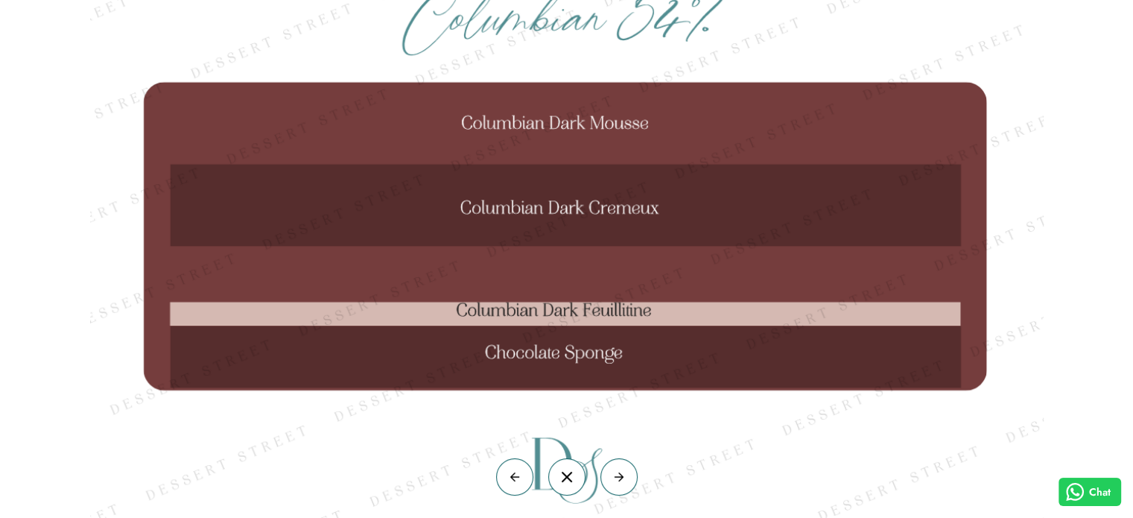
click at [496, 217] on img at bounding box center [566, 234] width 953 height 568
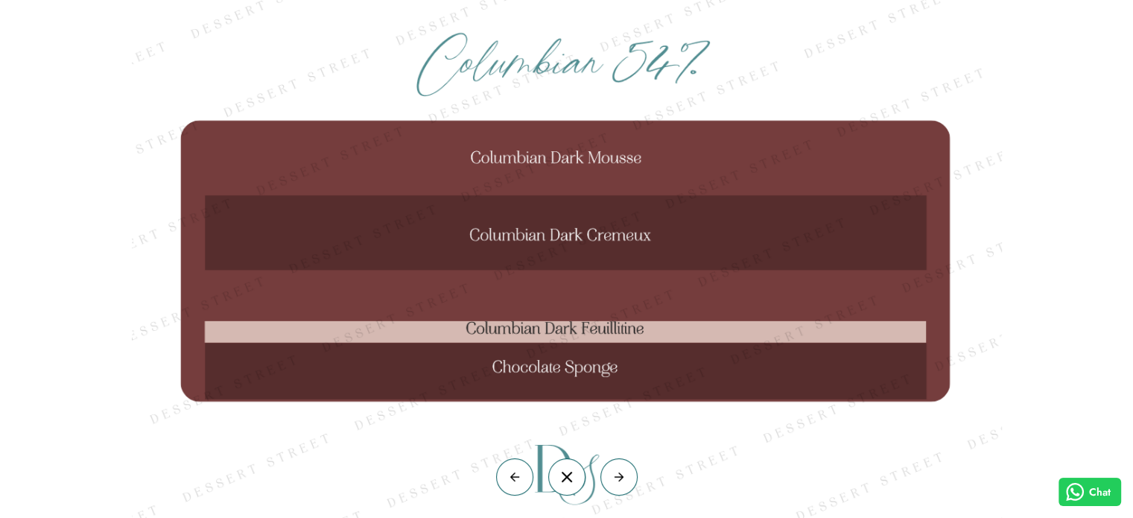
click at [206, 94] on img at bounding box center [567, 259] width 870 height 518
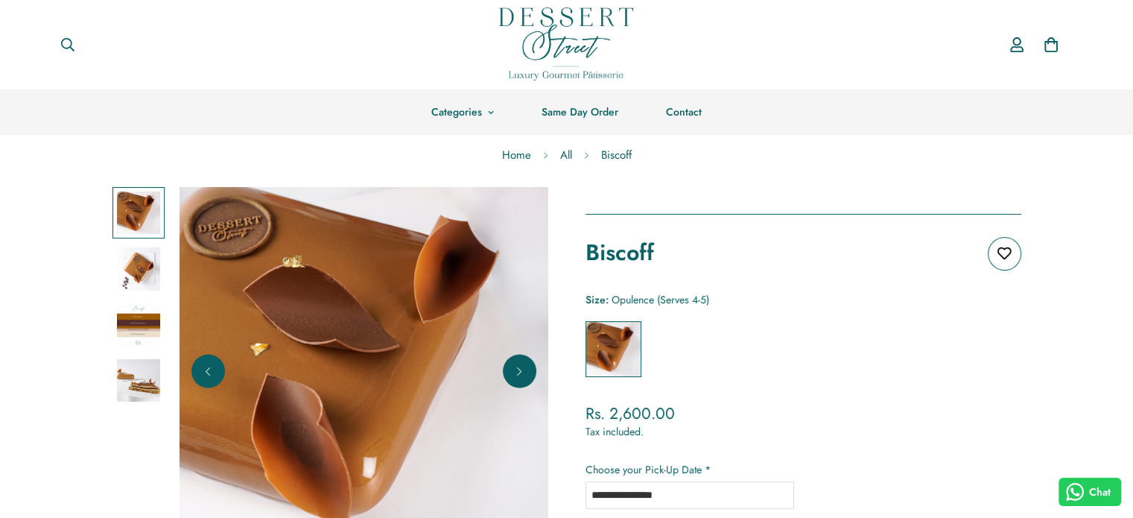
click at [125, 336] on img at bounding box center [138, 324] width 43 height 43
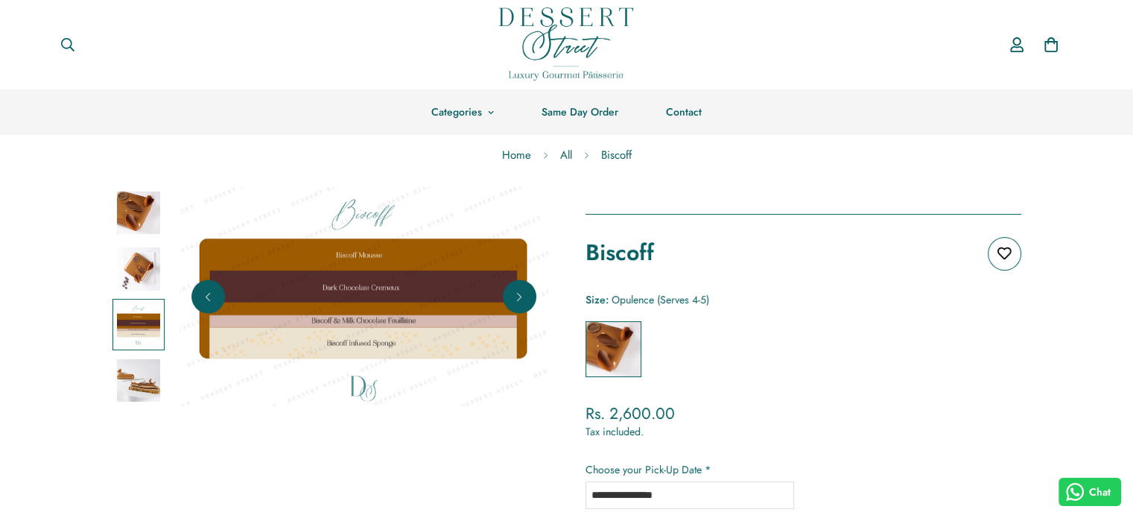
click at [137, 385] on img at bounding box center [138, 380] width 43 height 43
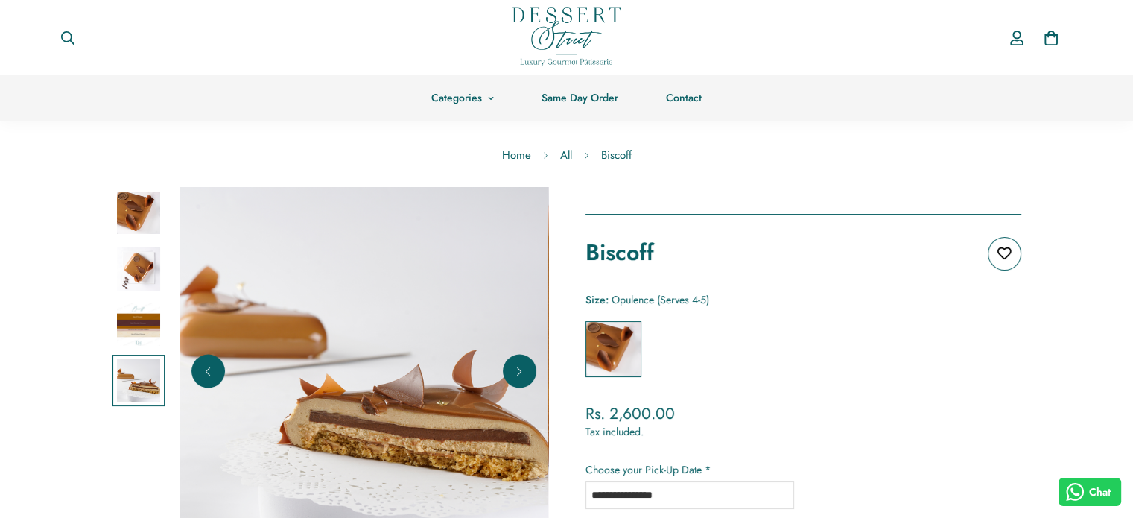
scroll to position [158, 0]
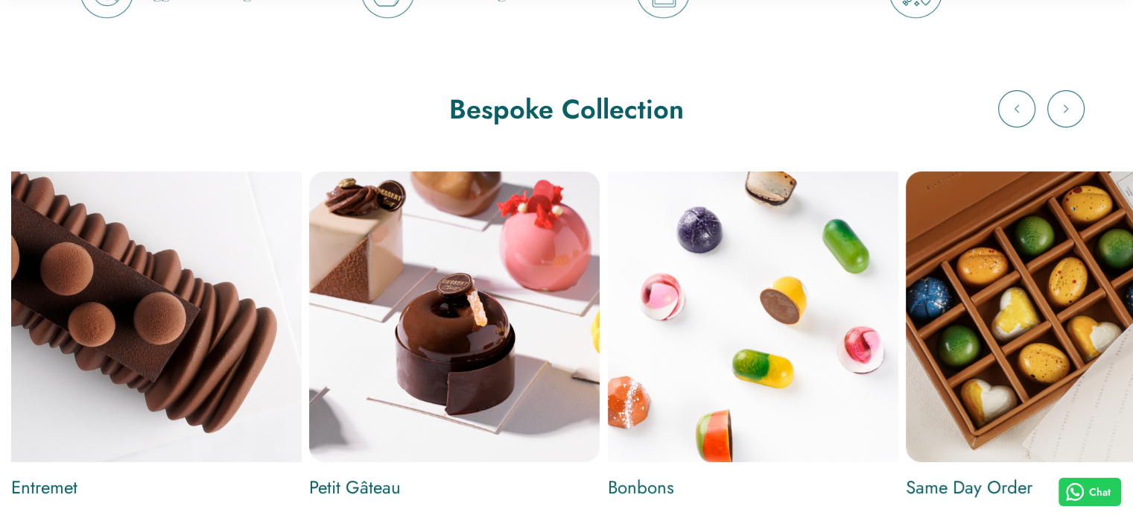
scroll to position [670, 0]
